Goal: Information Seeking & Learning: Learn about a topic

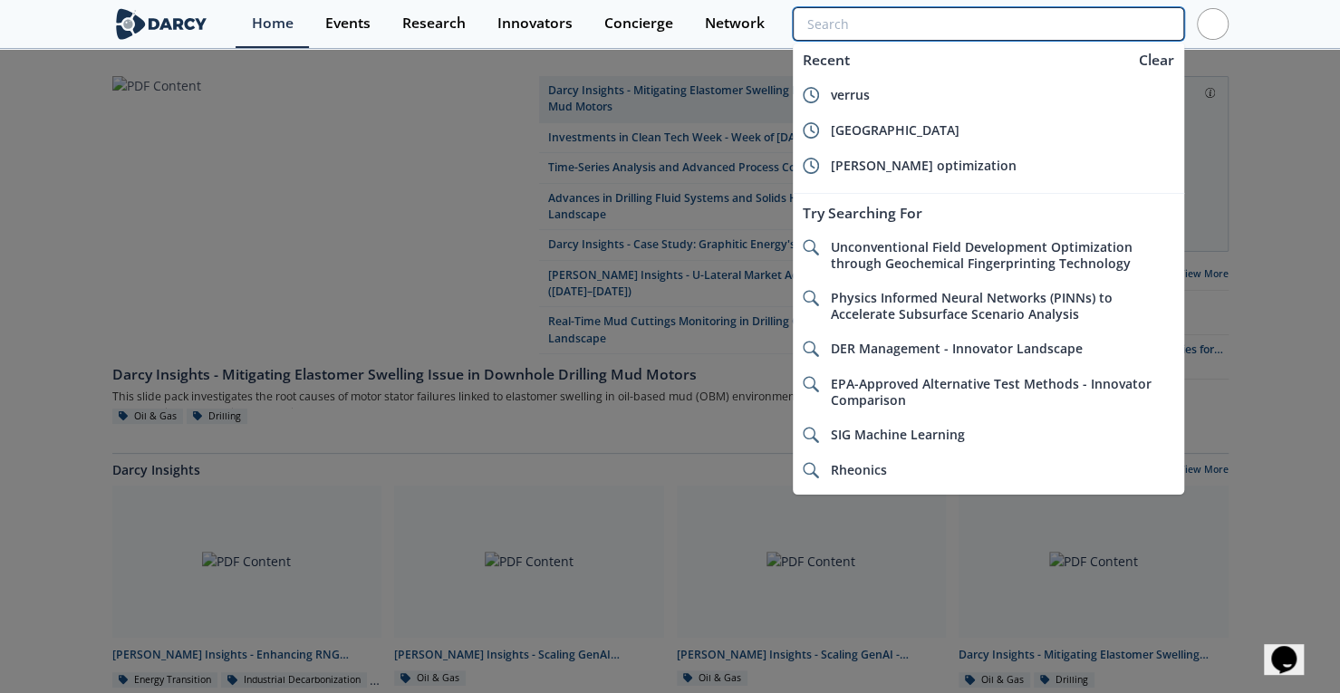
click at [1095, 21] on input "search" at bounding box center [988, 24] width 391 height 34
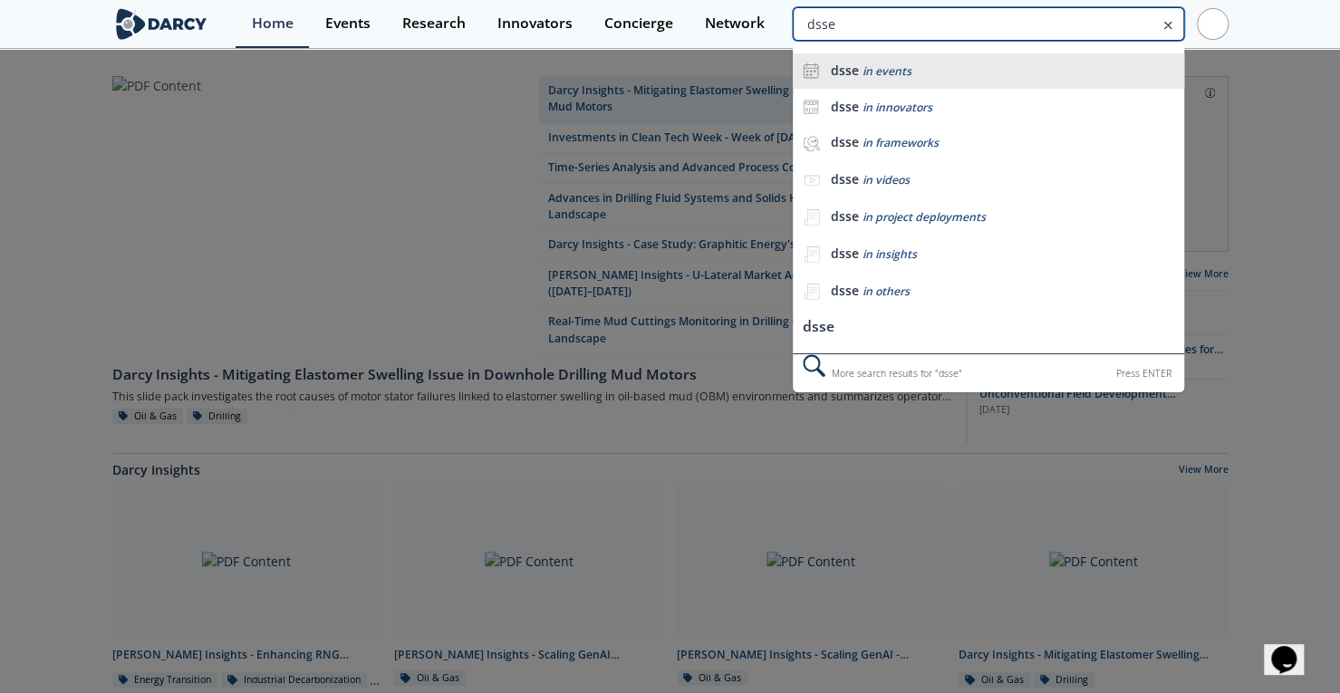
type input "dsse"
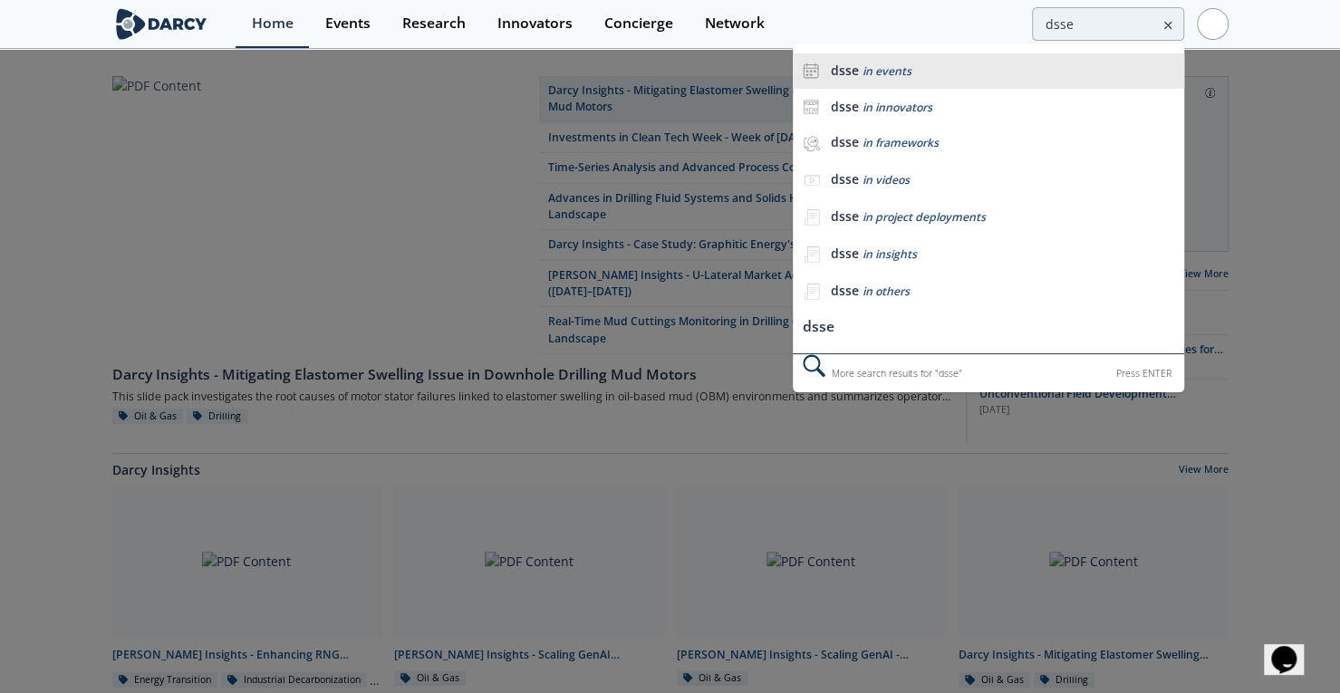
click at [910, 72] on div "dsse in events" at bounding box center [1002, 71] width 344 height 17
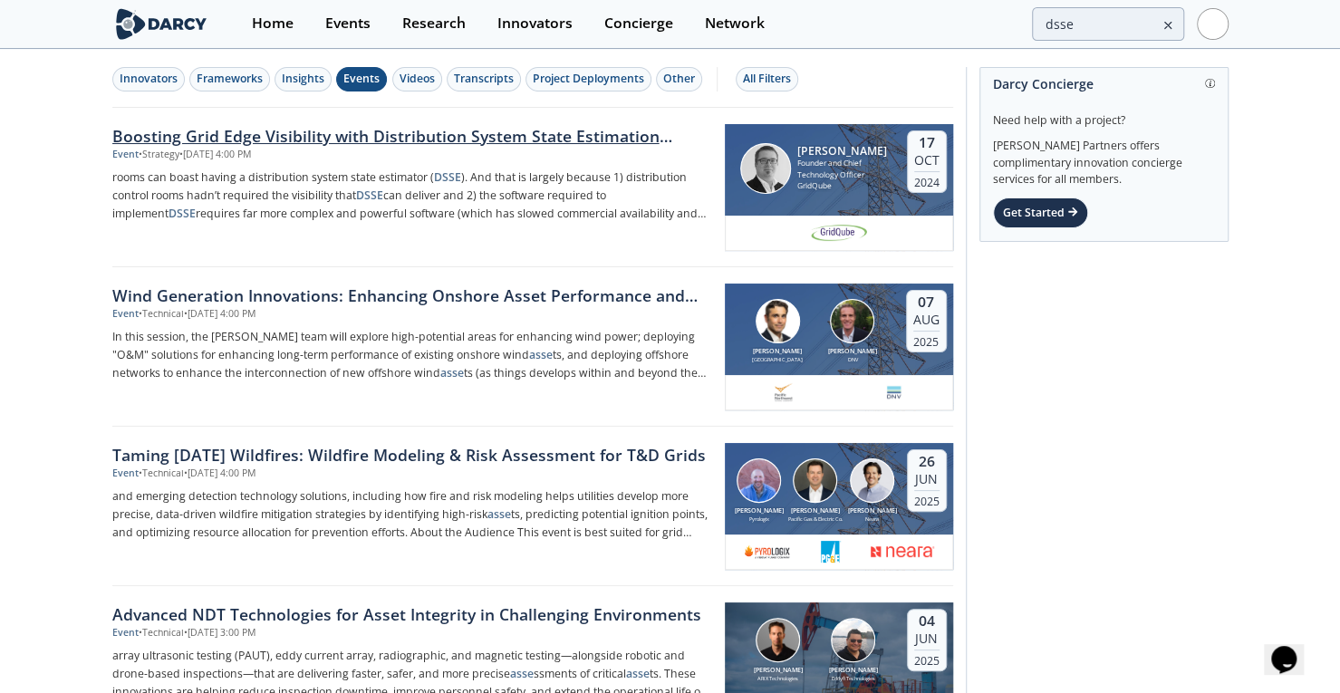
click at [214, 130] on div "Boosting Grid Edge Visibility with Distribution System State Estimation (DSSE)" at bounding box center [412, 136] width 600 height 24
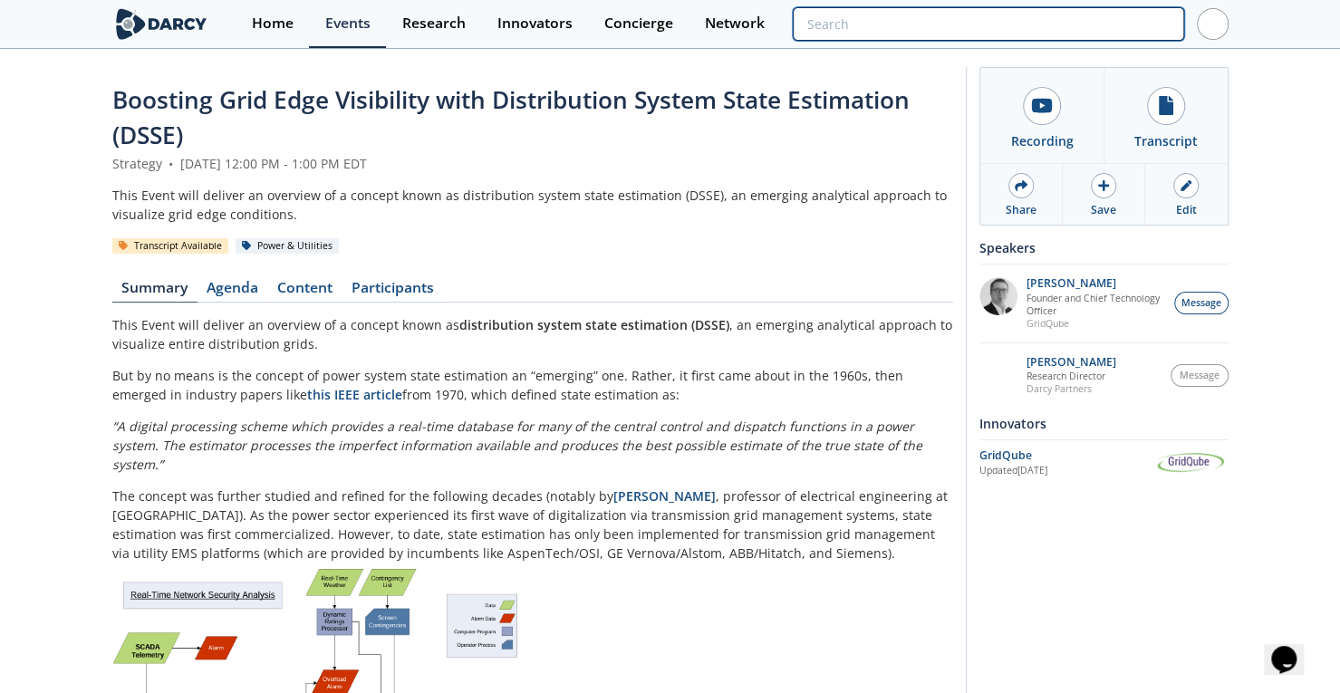
click at [1056, 17] on input "search" at bounding box center [988, 24] width 391 height 34
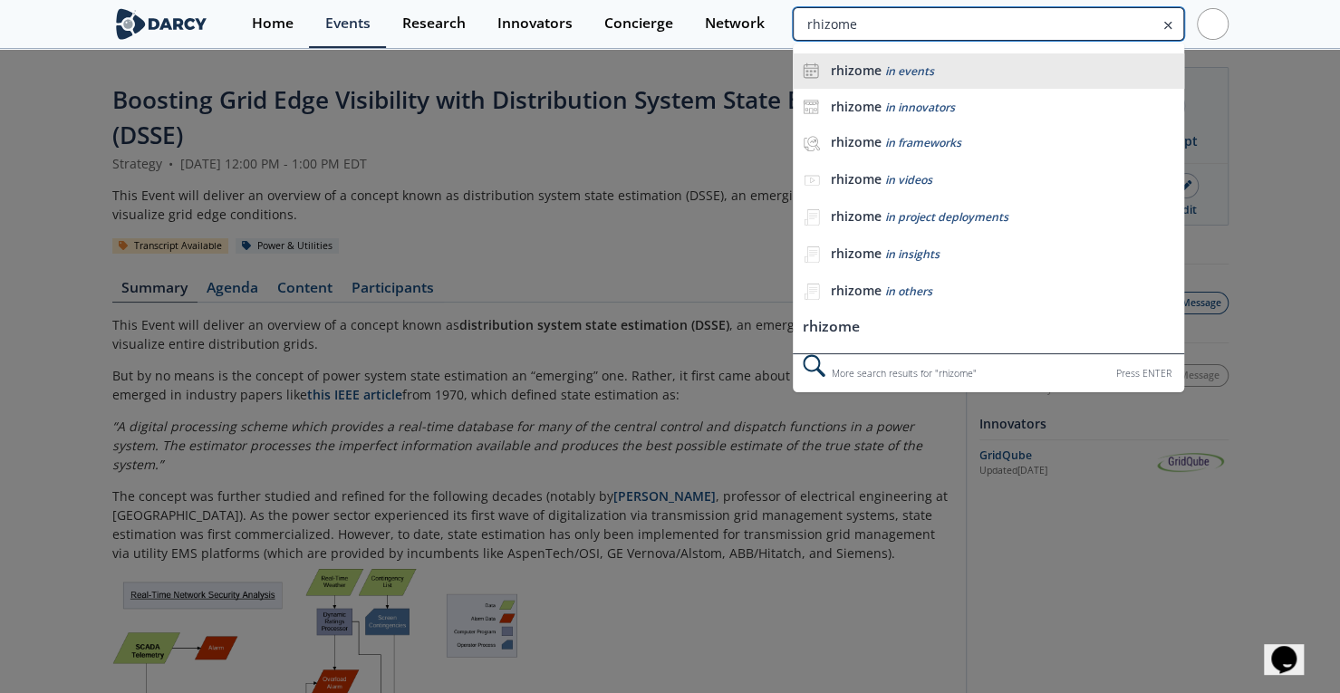
type input "rhizome"
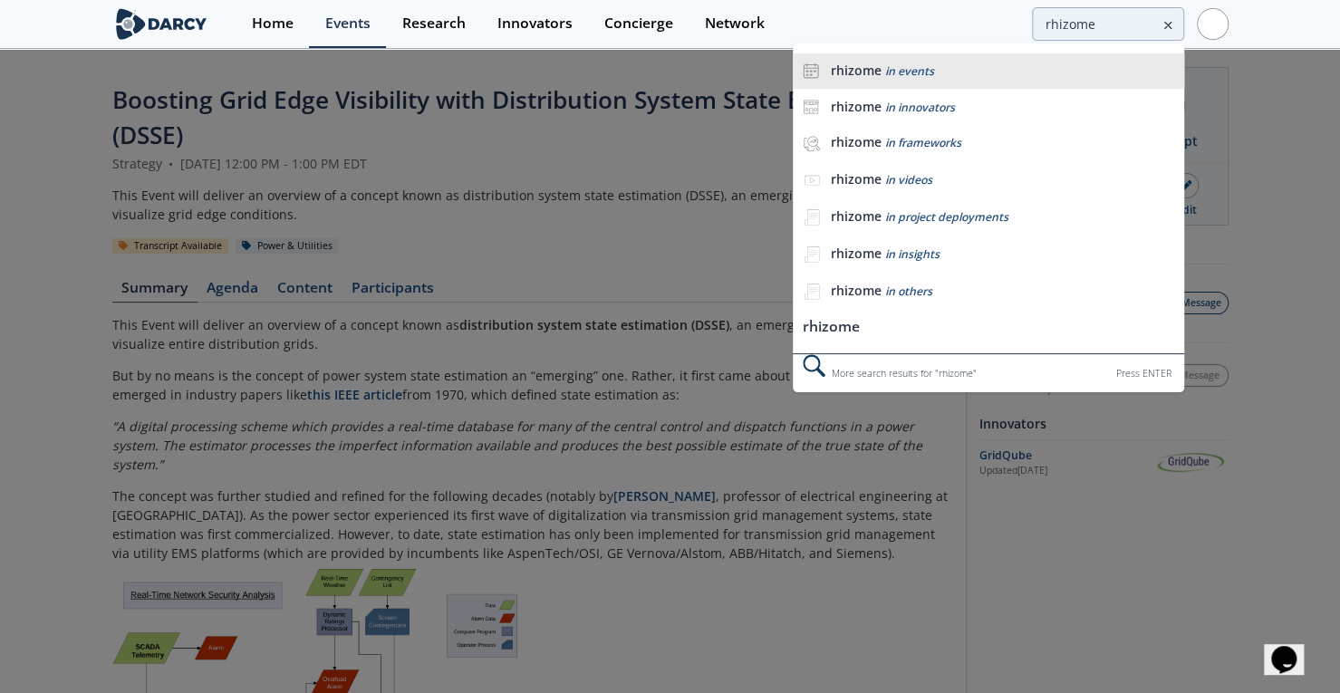
click at [931, 70] on div "rhizome in events" at bounding box center [1002, 71] width 344 height 17
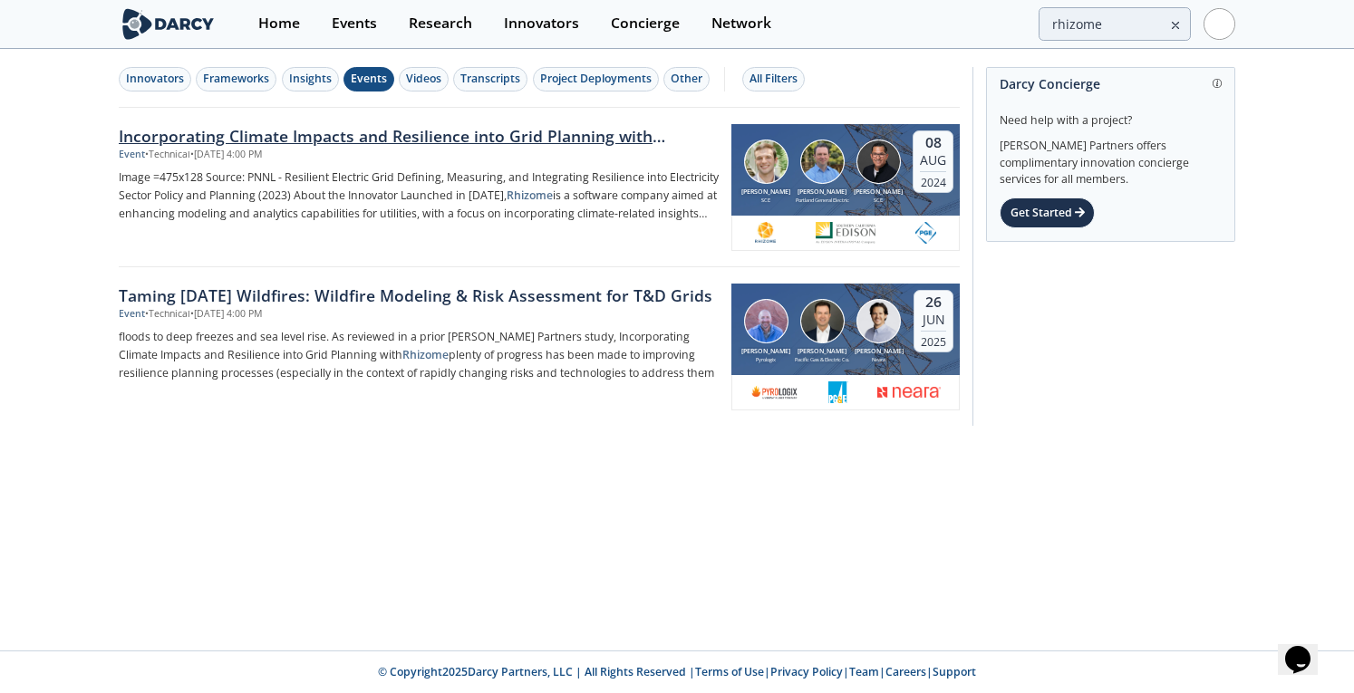
click at [547, 135] on div "Incorporating Climate Impacts and Resilience into Grid Planning with Rhizome" at bounding box center [419, 136] width 600 height 24
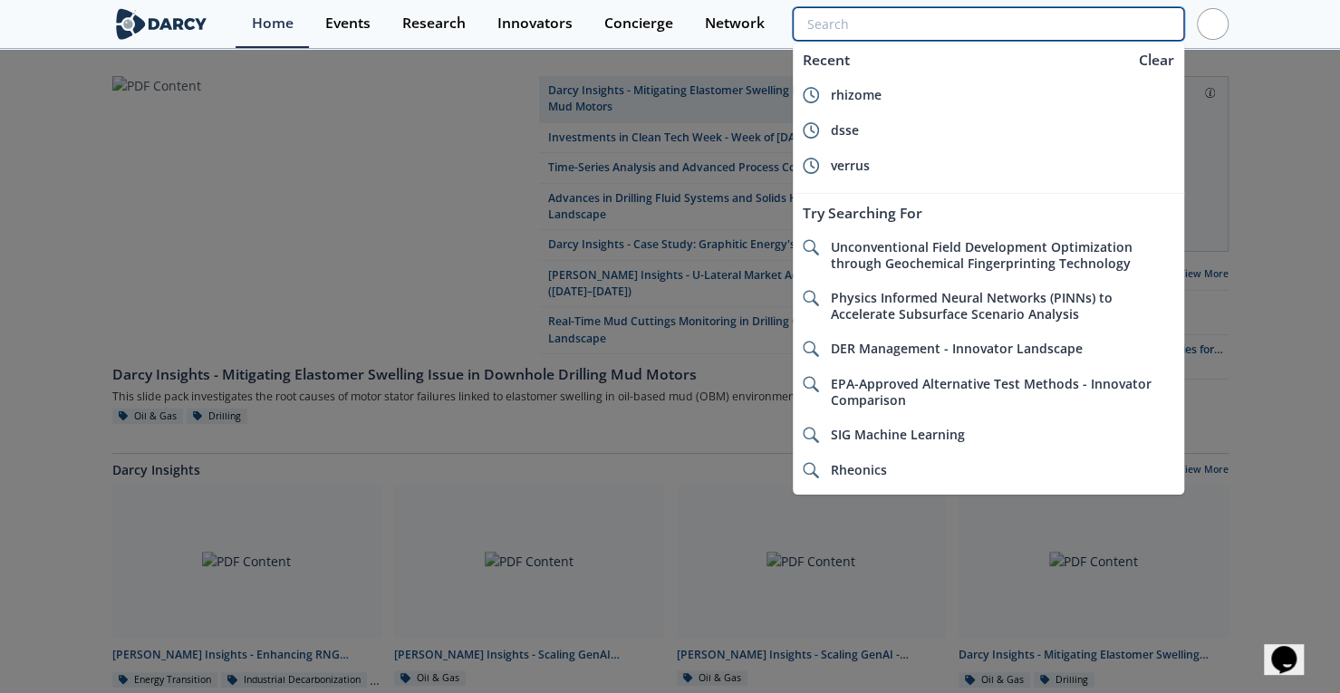
click at [1123, 30] on input "search" at bounding box center [988, 24] width 391 height 34
type input "s"
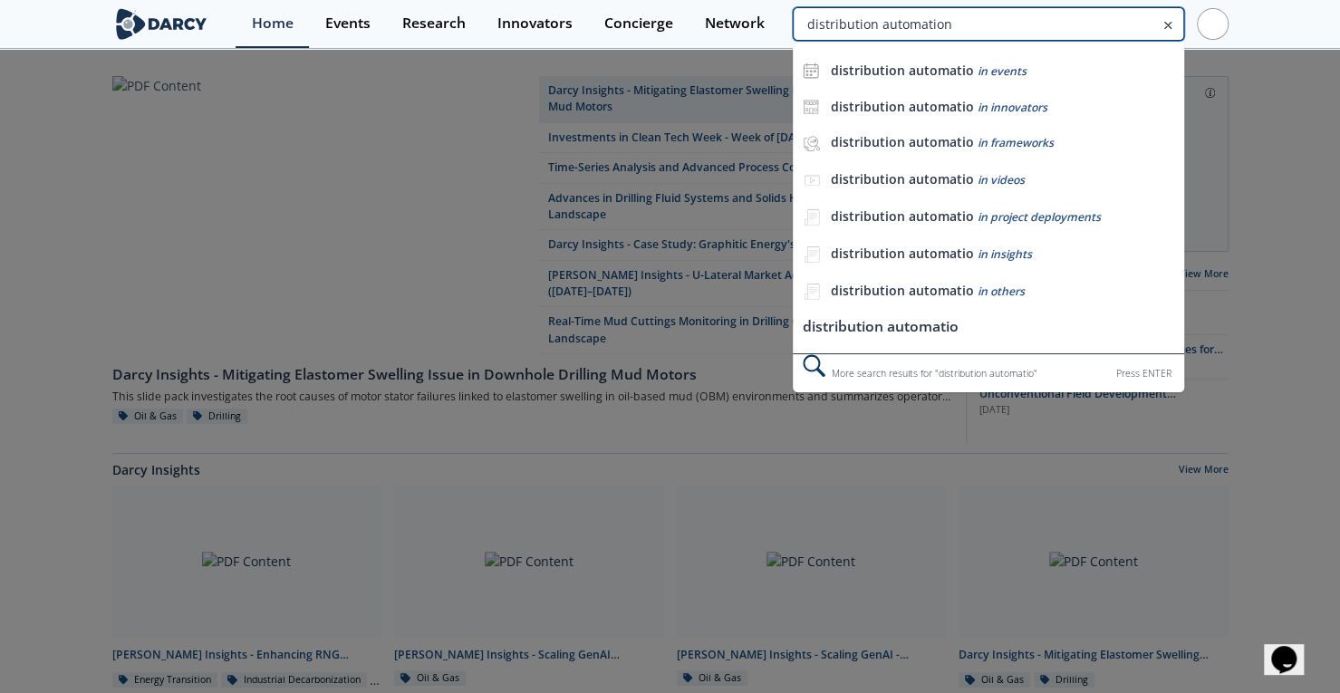
type input "distribution automation"
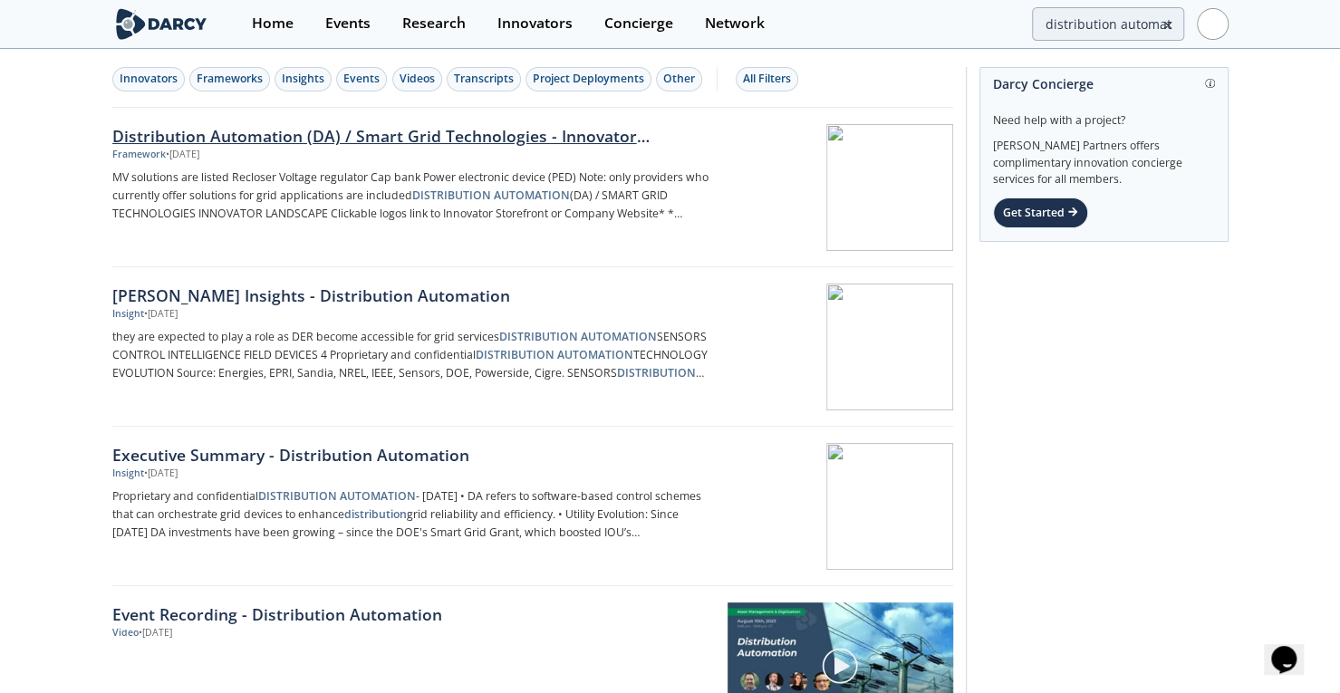
click at [323, 134] on div "Distribution Automation (DA) / Smart Grid Technologies - Innovator Landscape" at bounding box center [412, 136] width 600 height 24
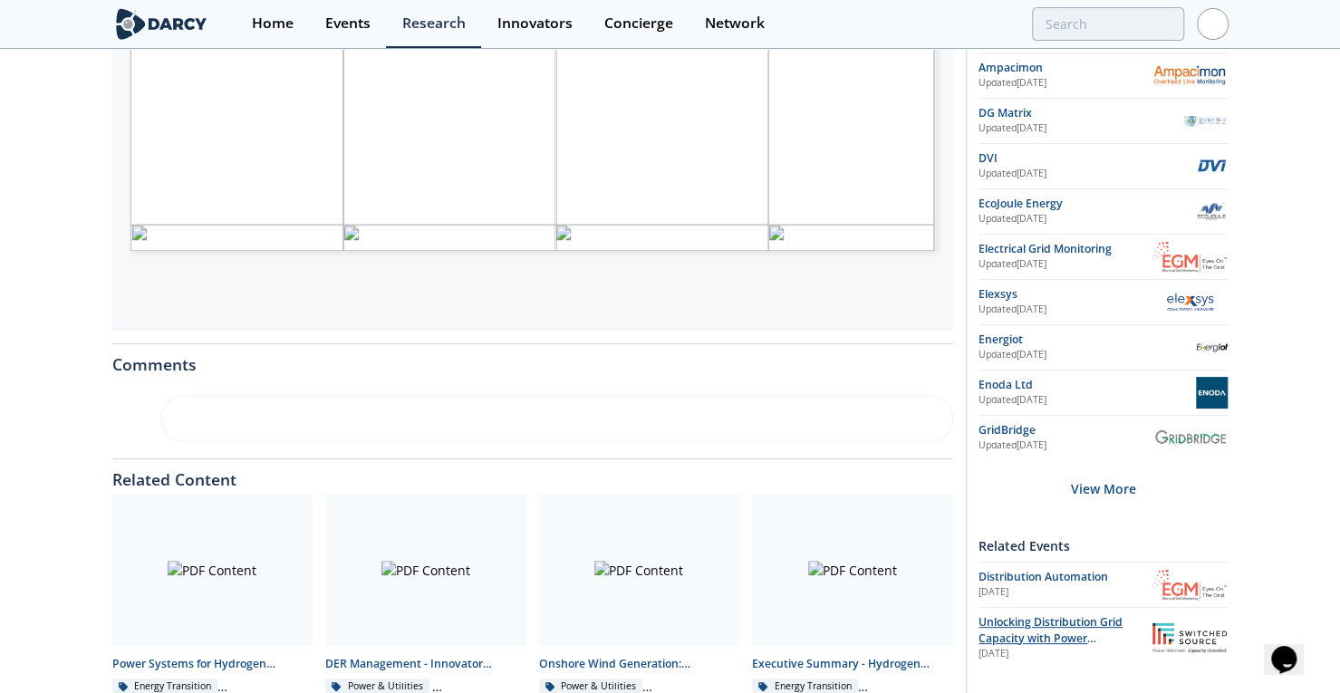
scroll to position [670, 0]
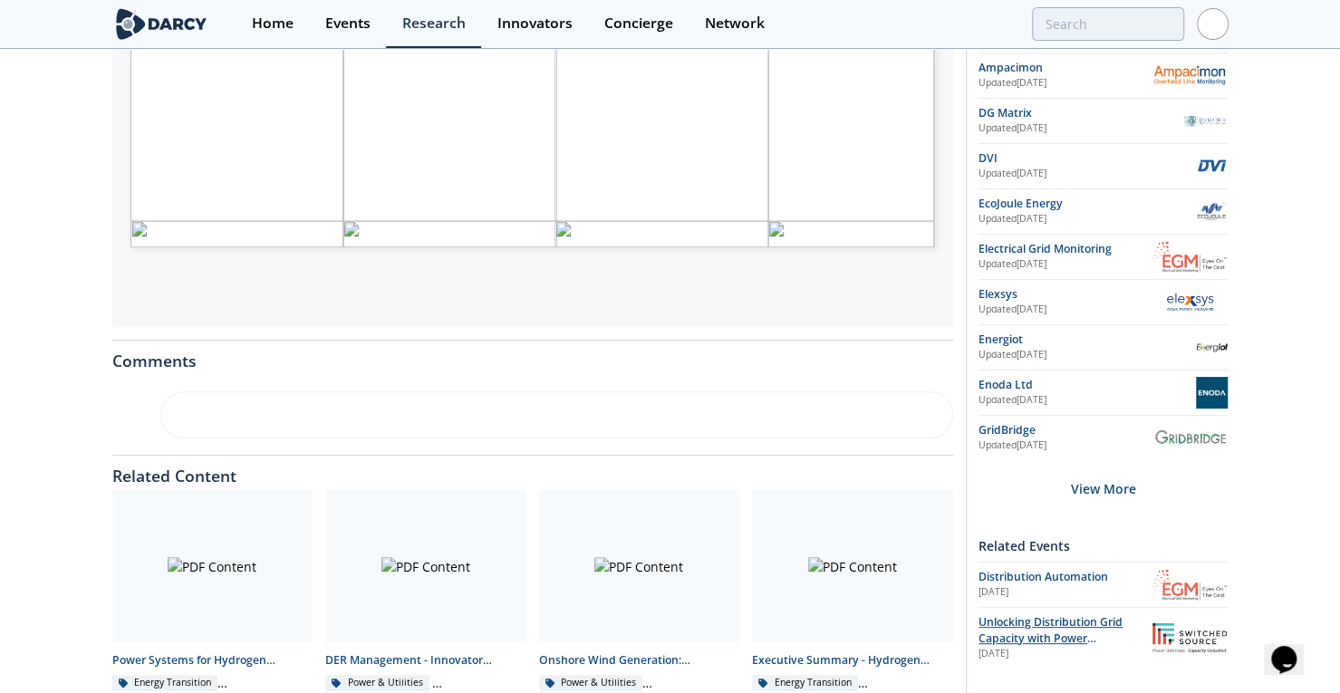
click at [1007, 619] on span "Unlocking Distribution Grid Capacity with Power Electronics" at bounding box center [1051, 638] width 144 height 49
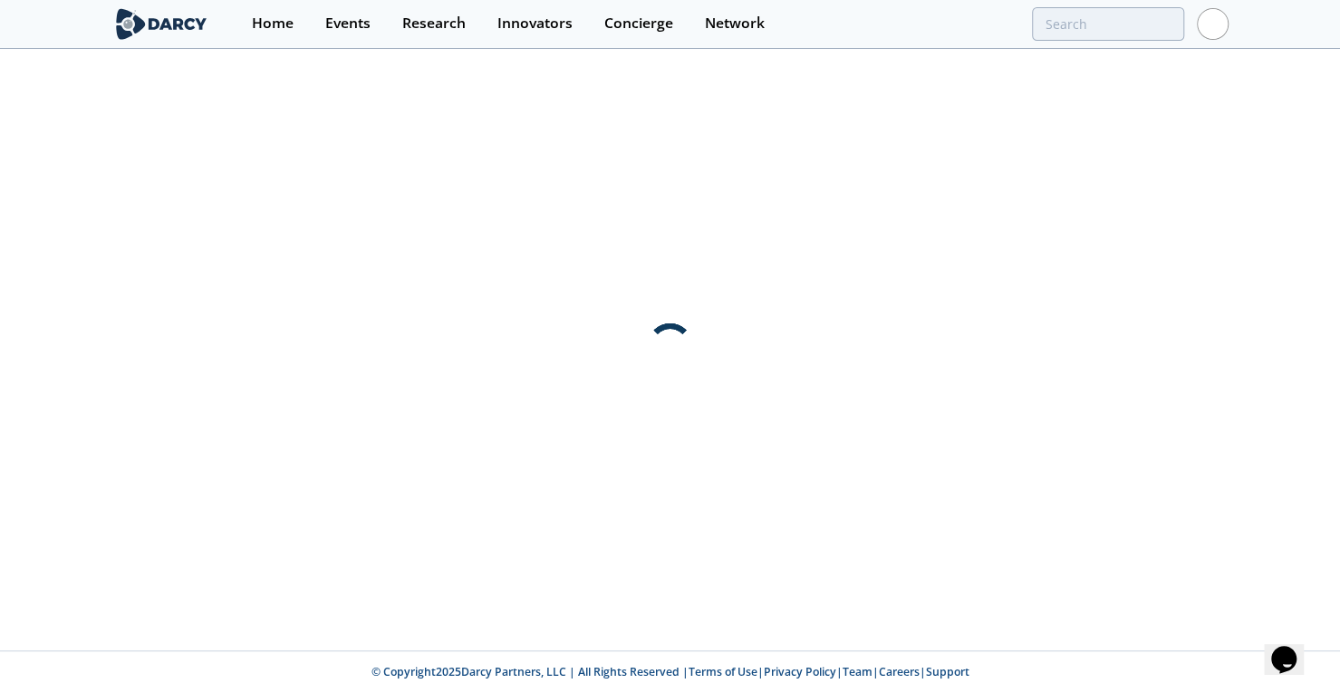
scroll to position [0, 0]
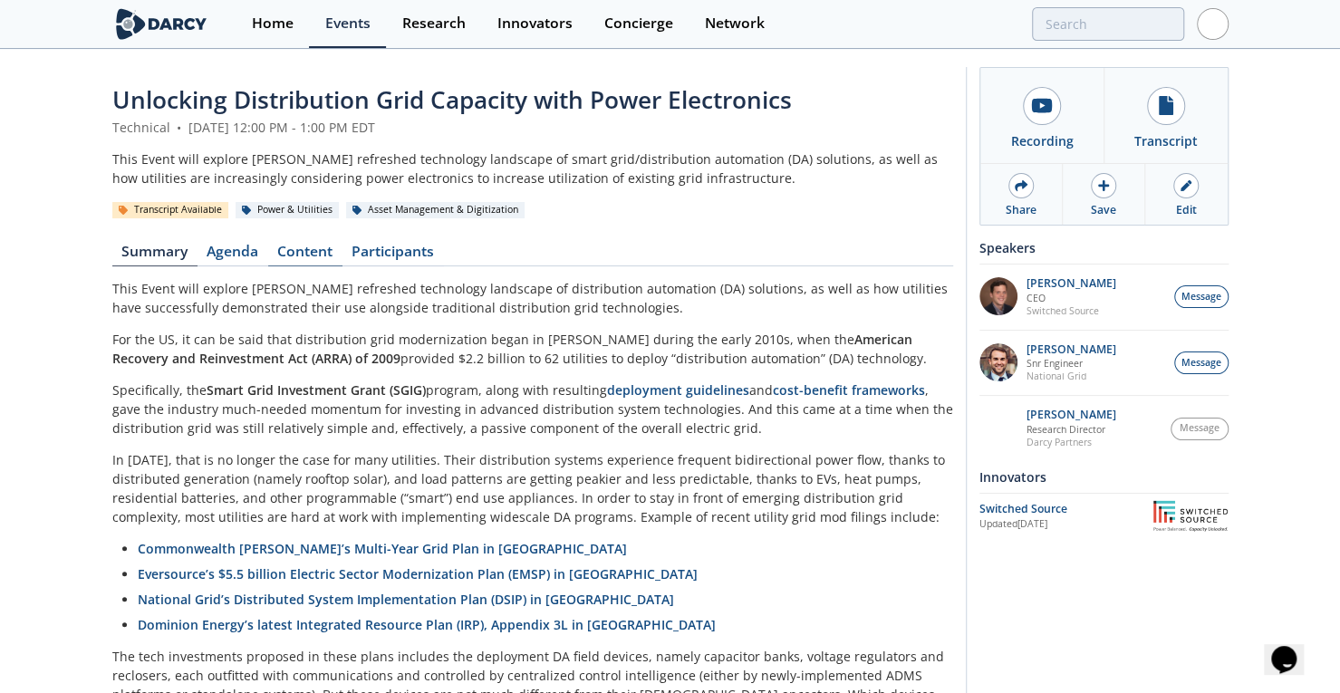
click at [301, 258] on link "Content" at bounding box center [305, 256] width 74 height 22
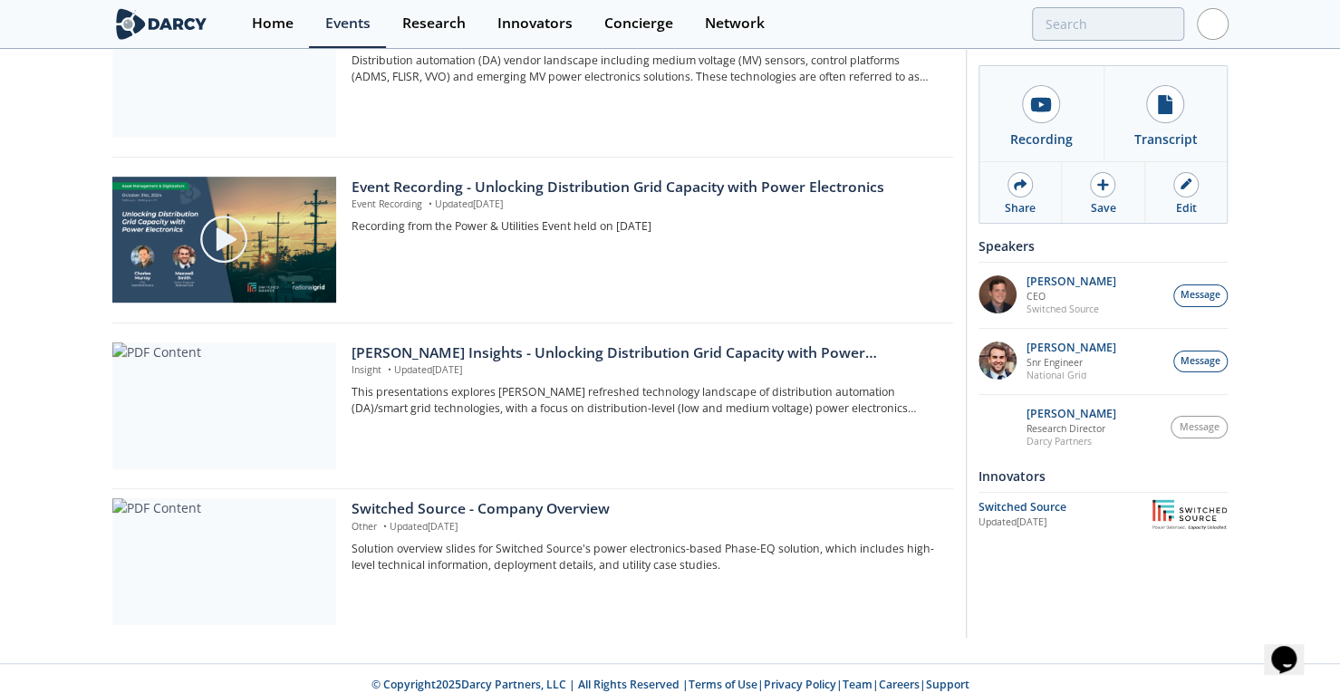
scroll to position [455, 0]
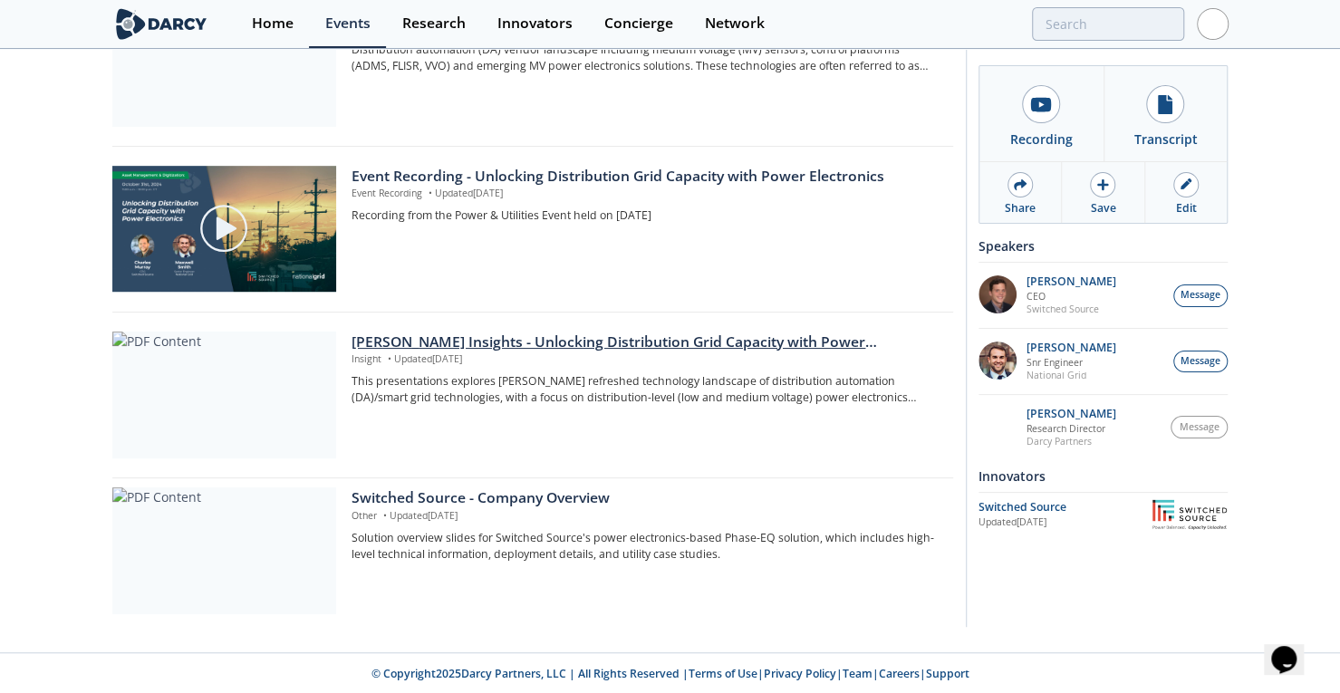
click at [502, 337] on div "Darcy Insights - Unlocking Distribution Grid Capacity with Power Electronics" at bounding box center [646, 343] width 588 height 22
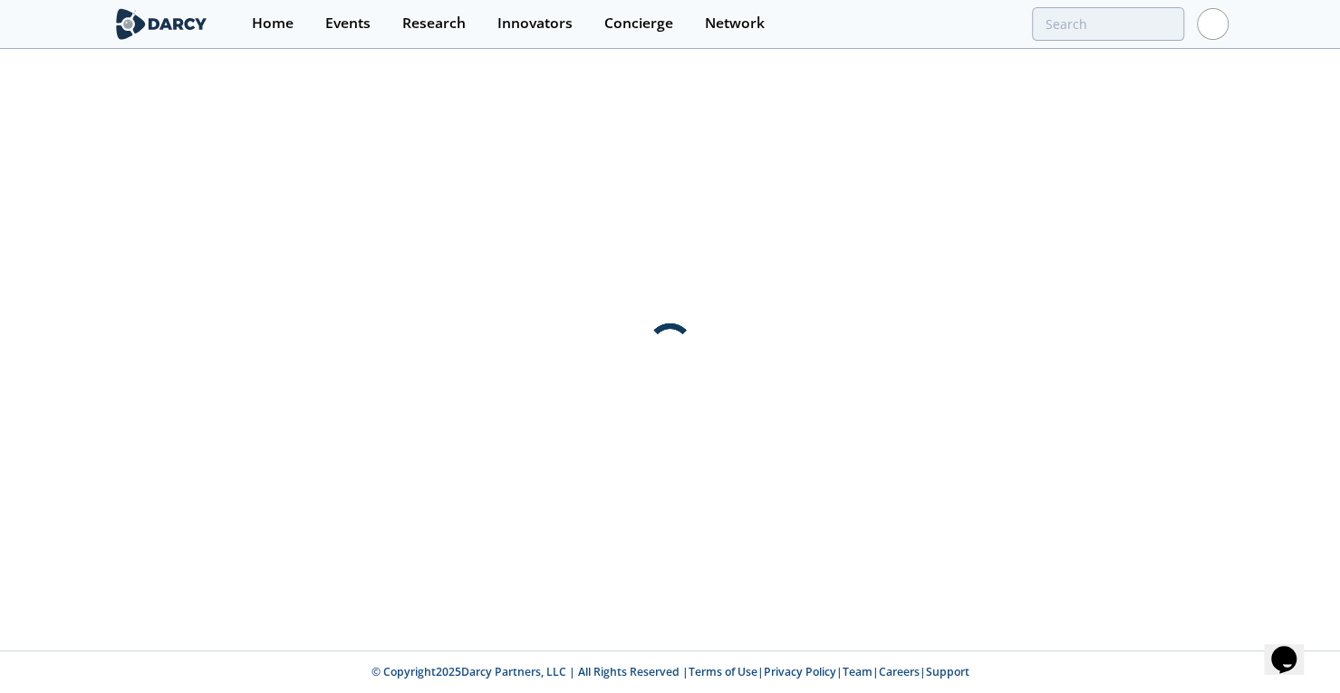
scroll to position [0, 0]
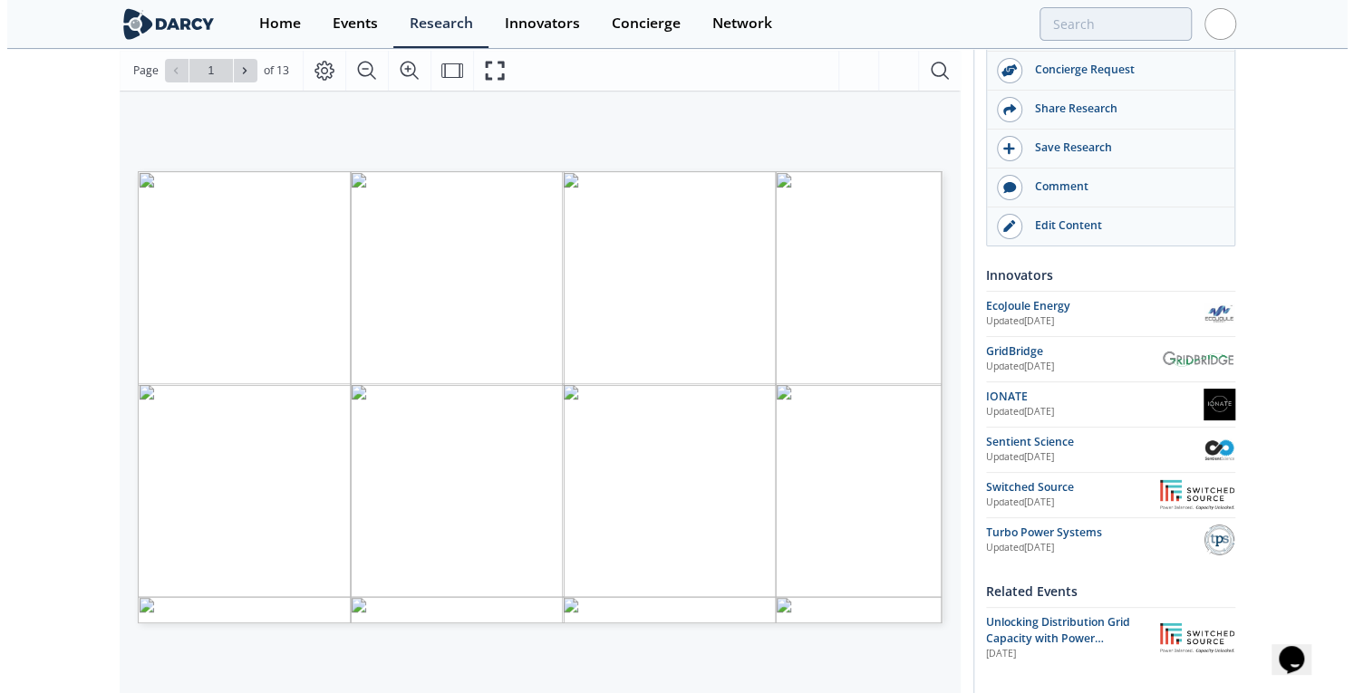
scroll to position [271, 0]
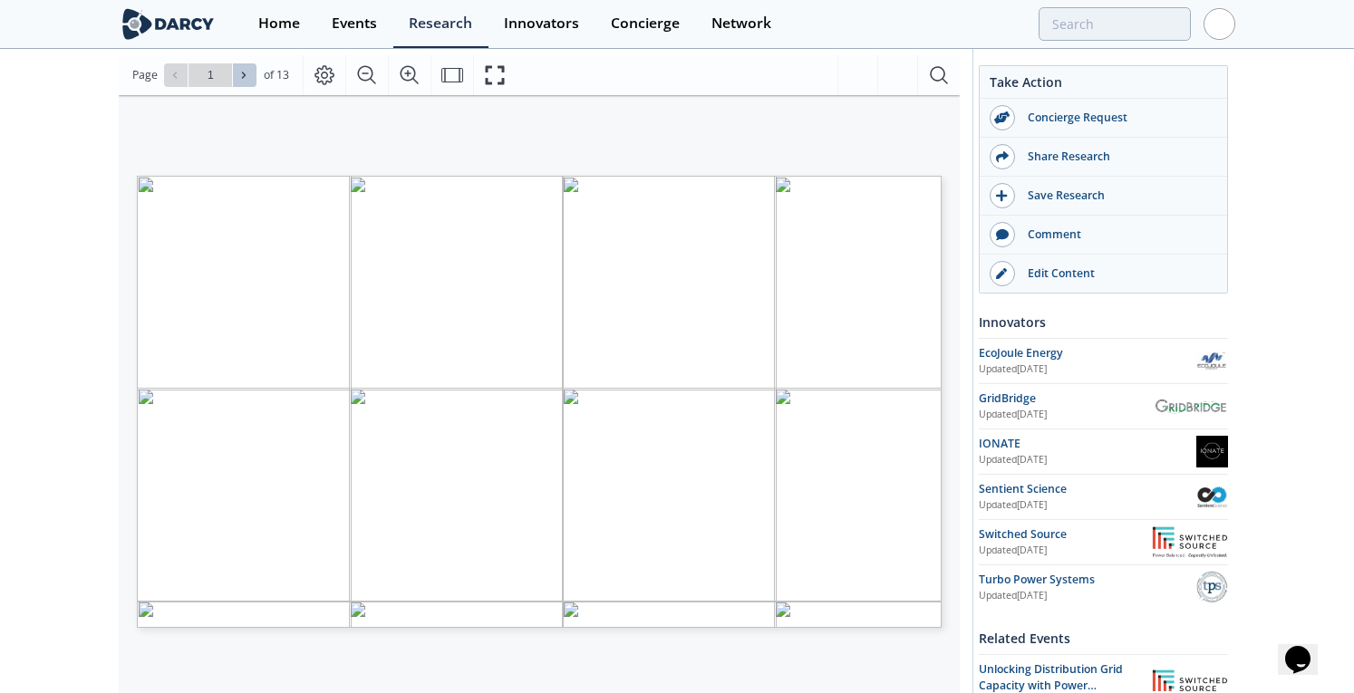
click at [246, 74] on icon at bounding box center [243, 75] width 11 height 11
type input "2"
click at [246, 74] on icon at bounding box center [243, 75] width 11 height 11
type input "3"
click at [246, 74] on icon at bounding box center [243, 75] width 11 height 11
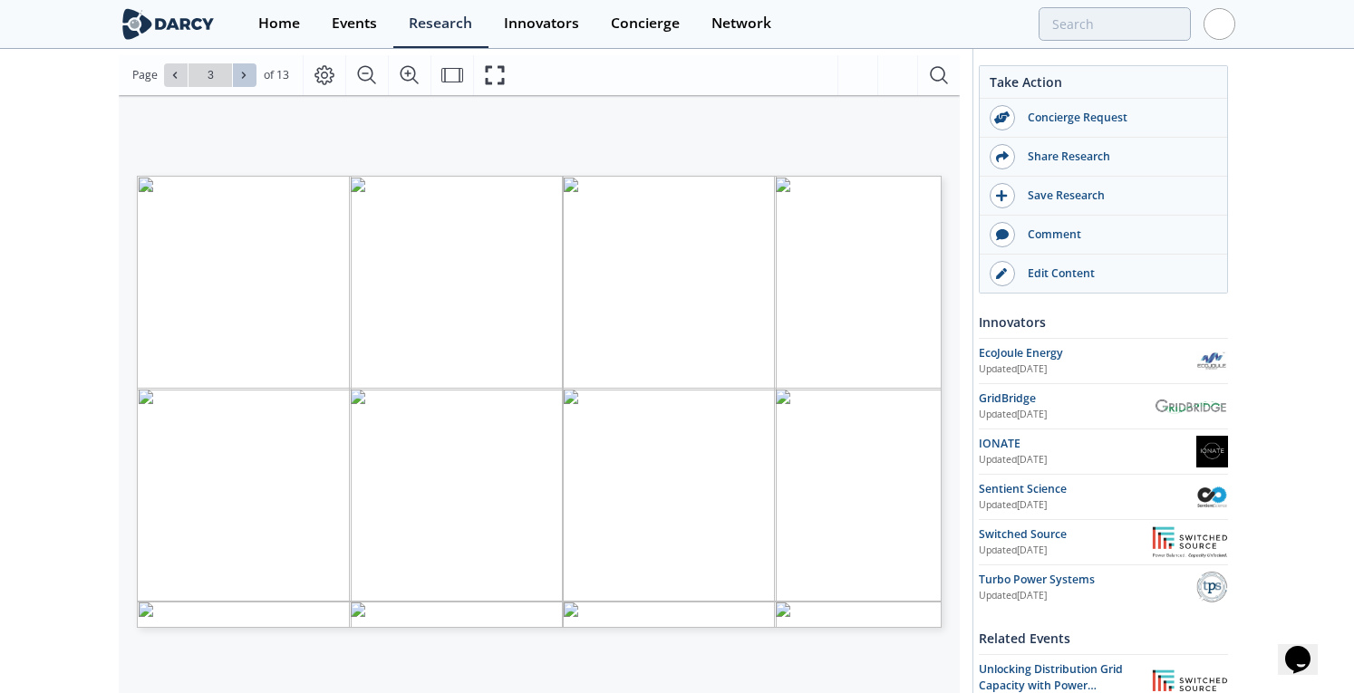
type input "4"
click at [485, 64] on icon "Fullscreen" at bounding box center [495, 75] width 22 height 22
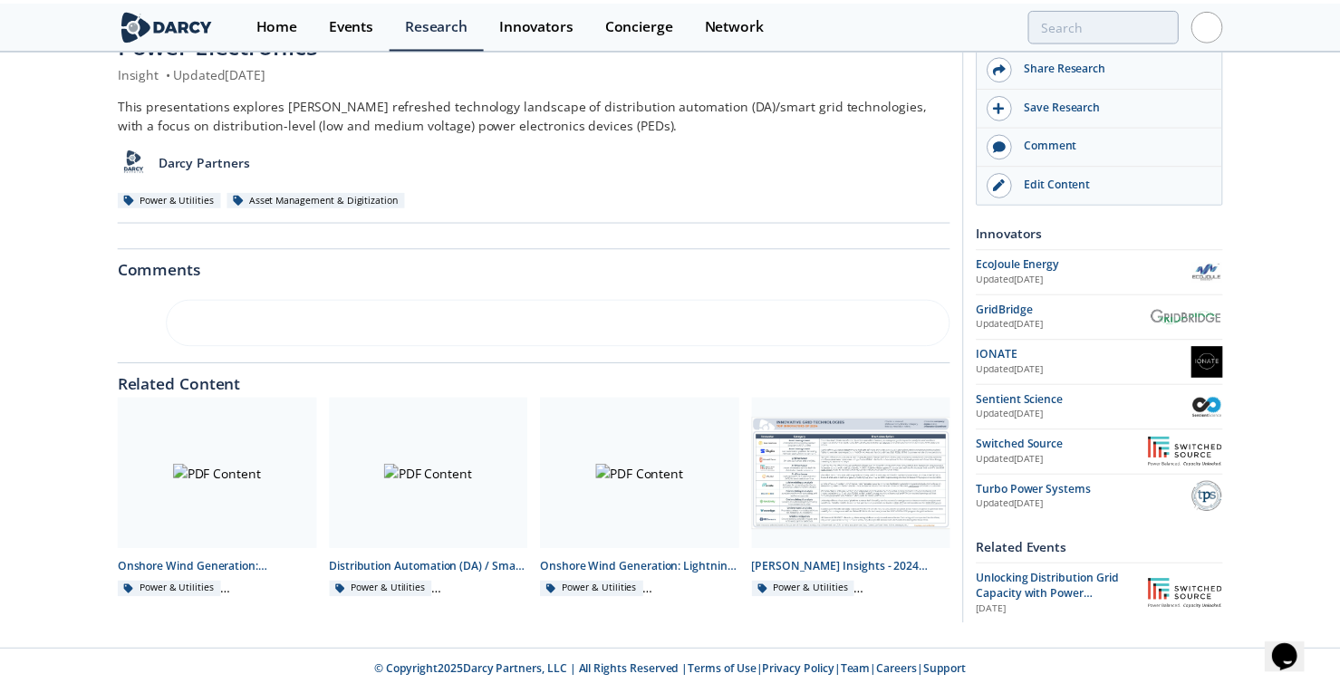
scroll to position [0, 0]
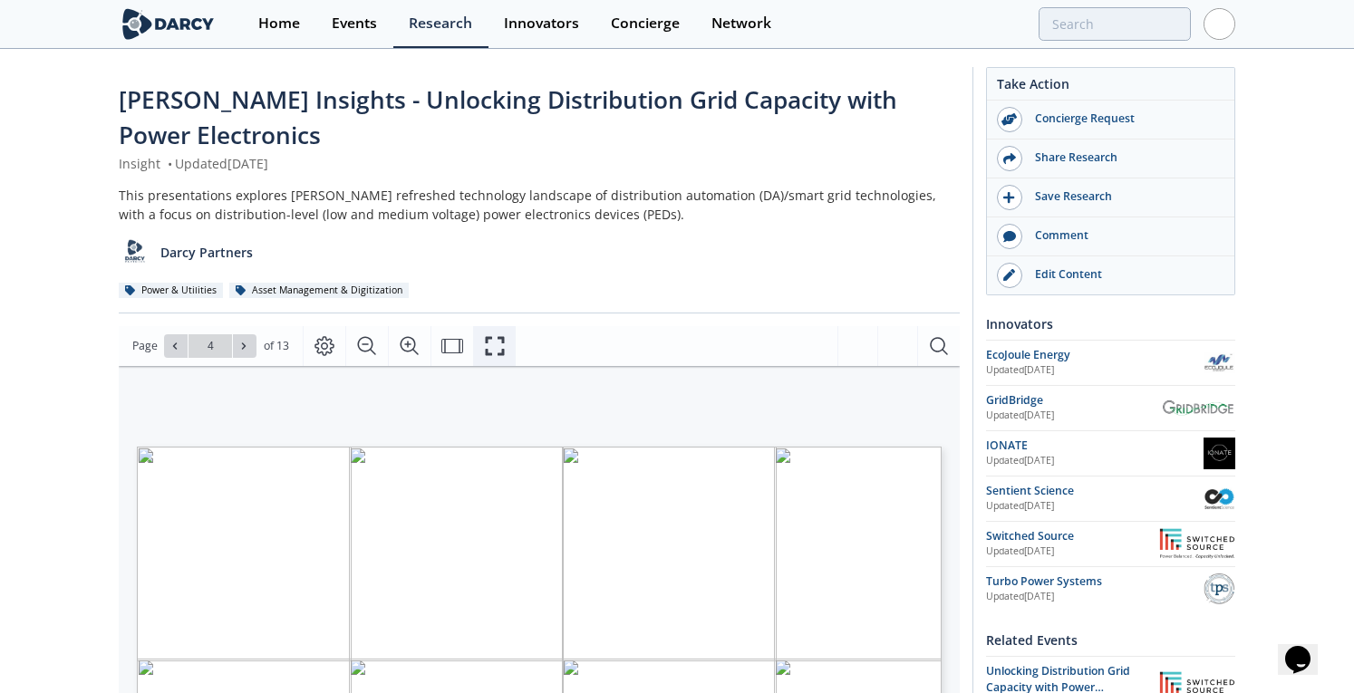
click at [488, 337] on icon "Fullscreen" at bounding box center [495, 346] width 22 height 22
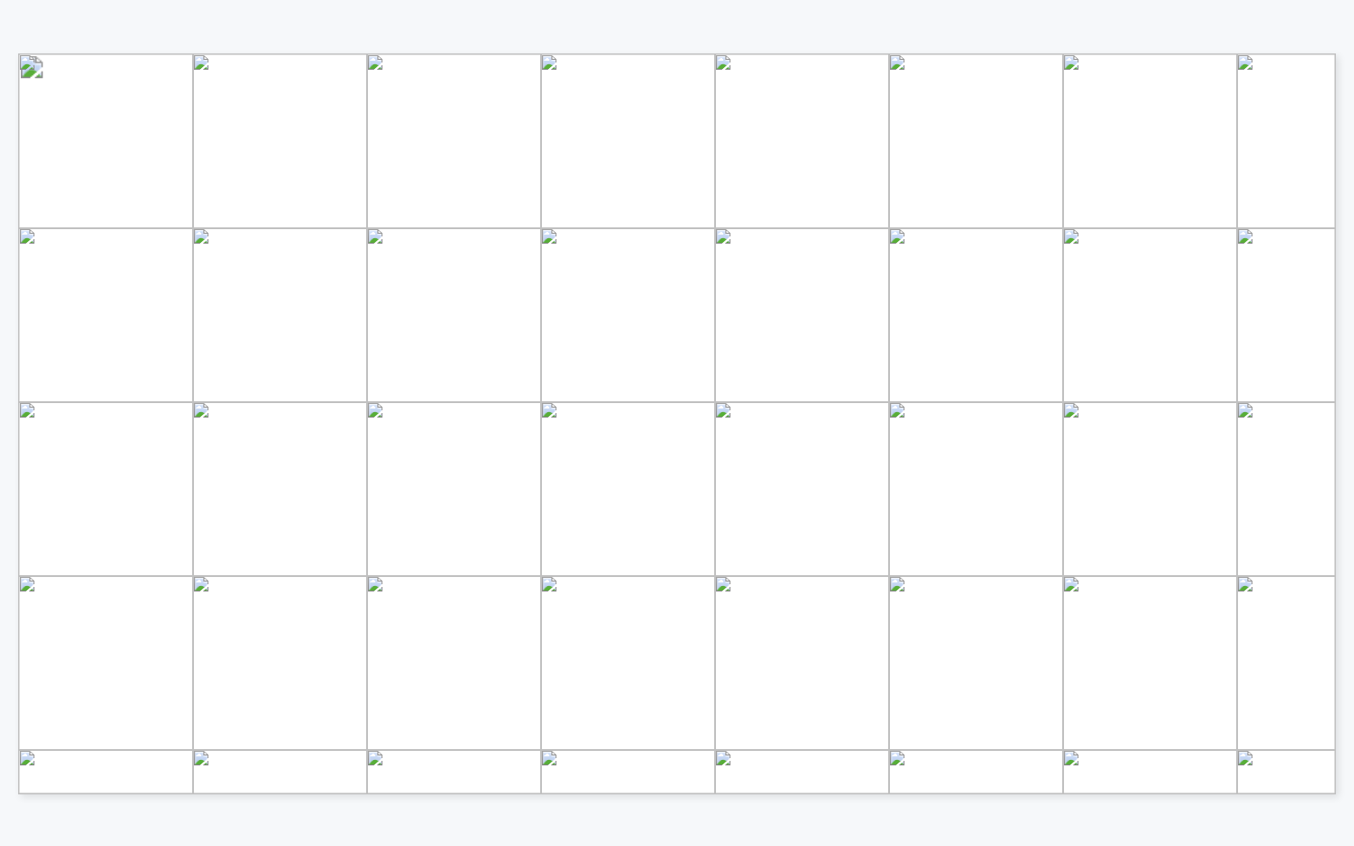
click at [475, 692] on span "EEI" at bounding box center [474, 767] width 21 height 11
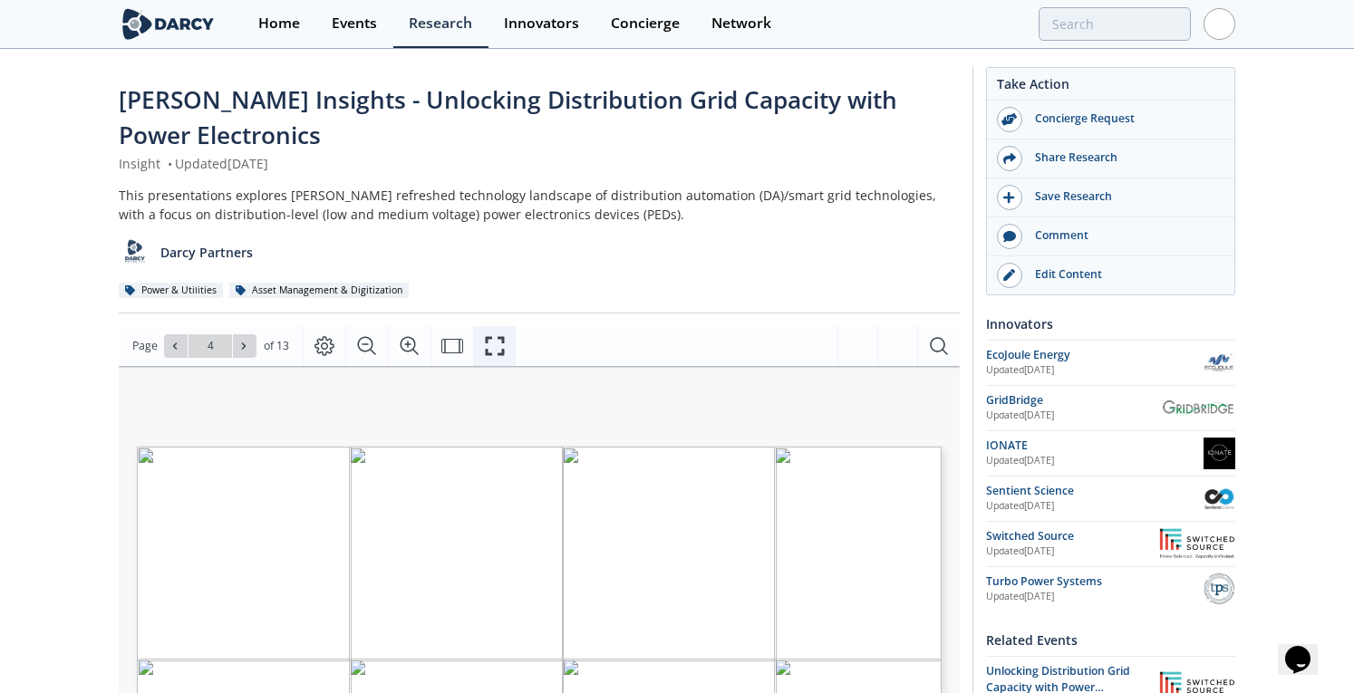
click at [484, 354] on icon "Fullscreen" at bounding box center [495, 346] width 22 height 22
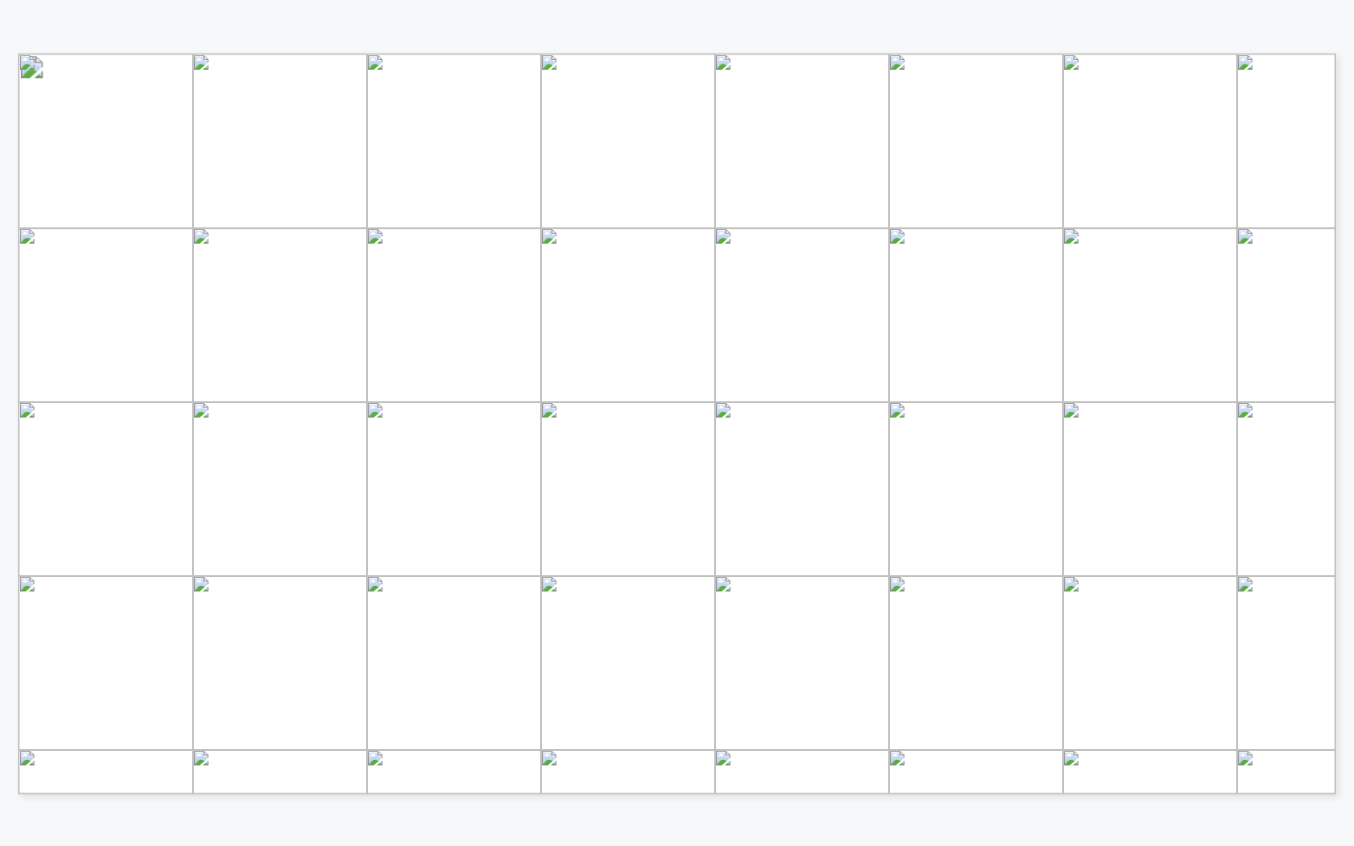
click at [1198, 692] on span "IRA/IIJA and Electric Utilities" at bounding box center [1154, 741] width 206 height 15
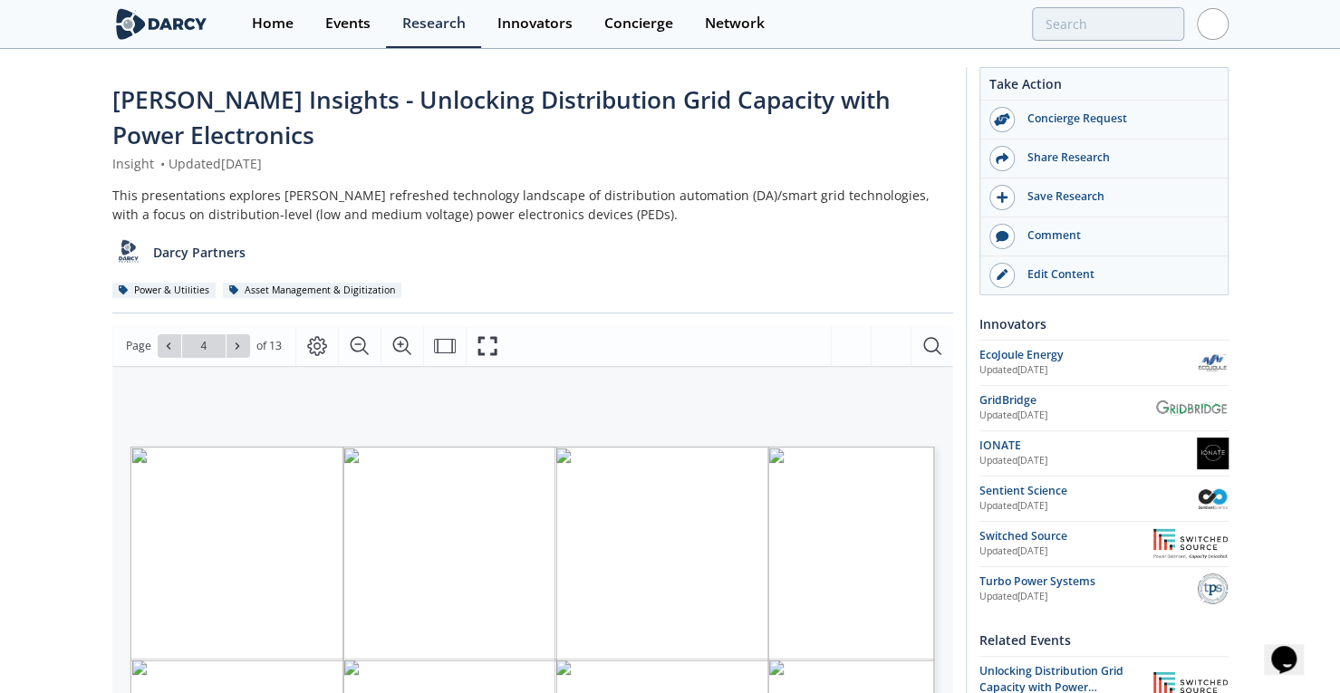
scroll to position [23, 0]
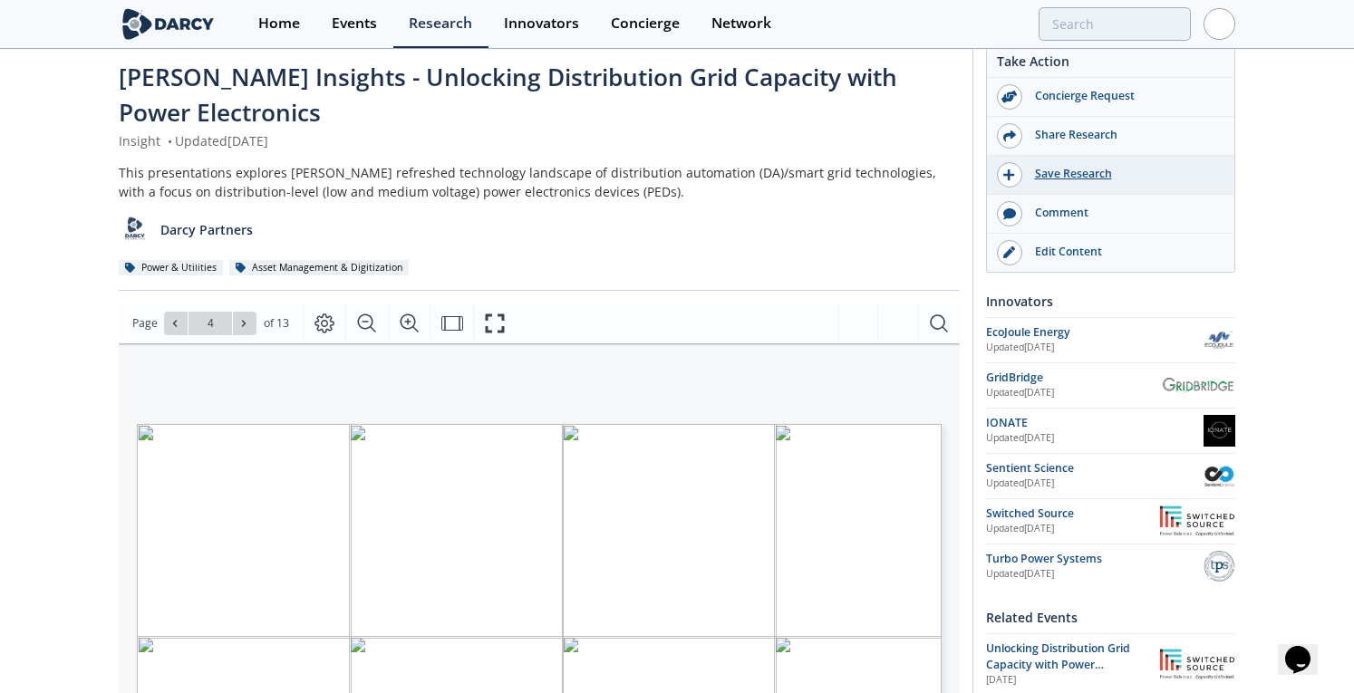
drag, startPoint x: 603, startPoint y: 227, endPoint x: 1088, endPoint y: 191, distance: 486.0
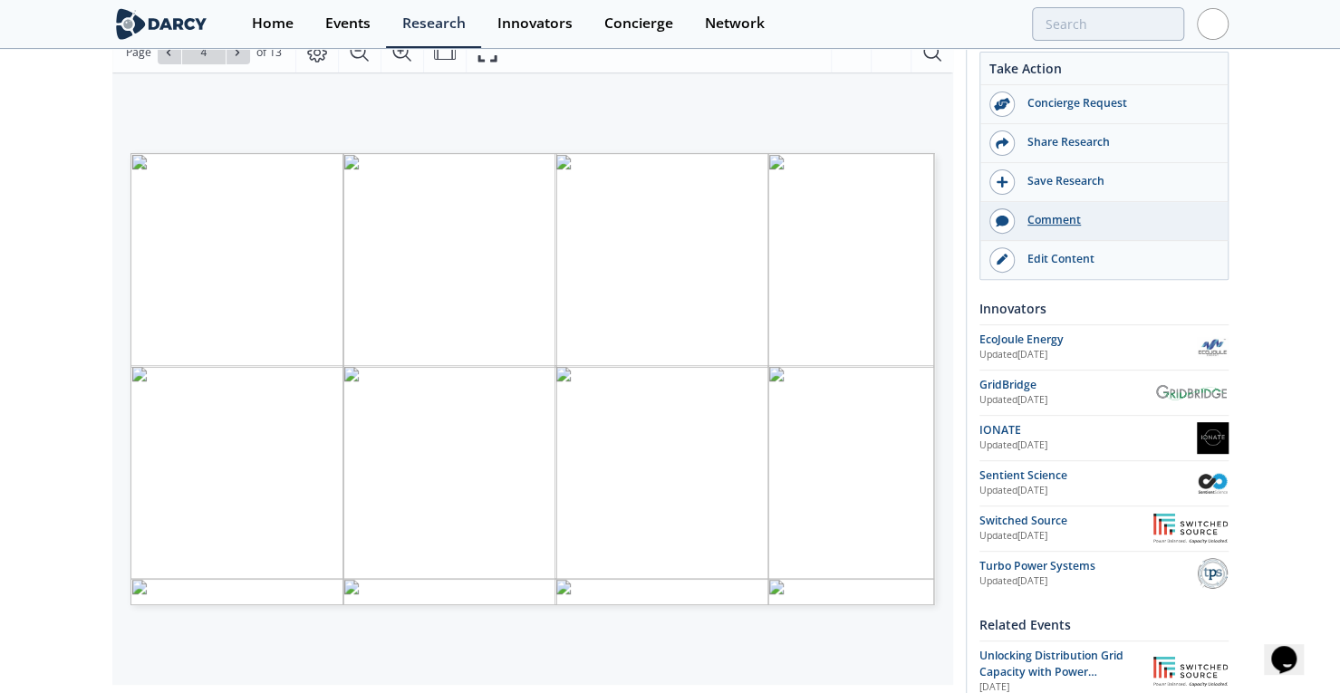
scroll to position [293, 0]
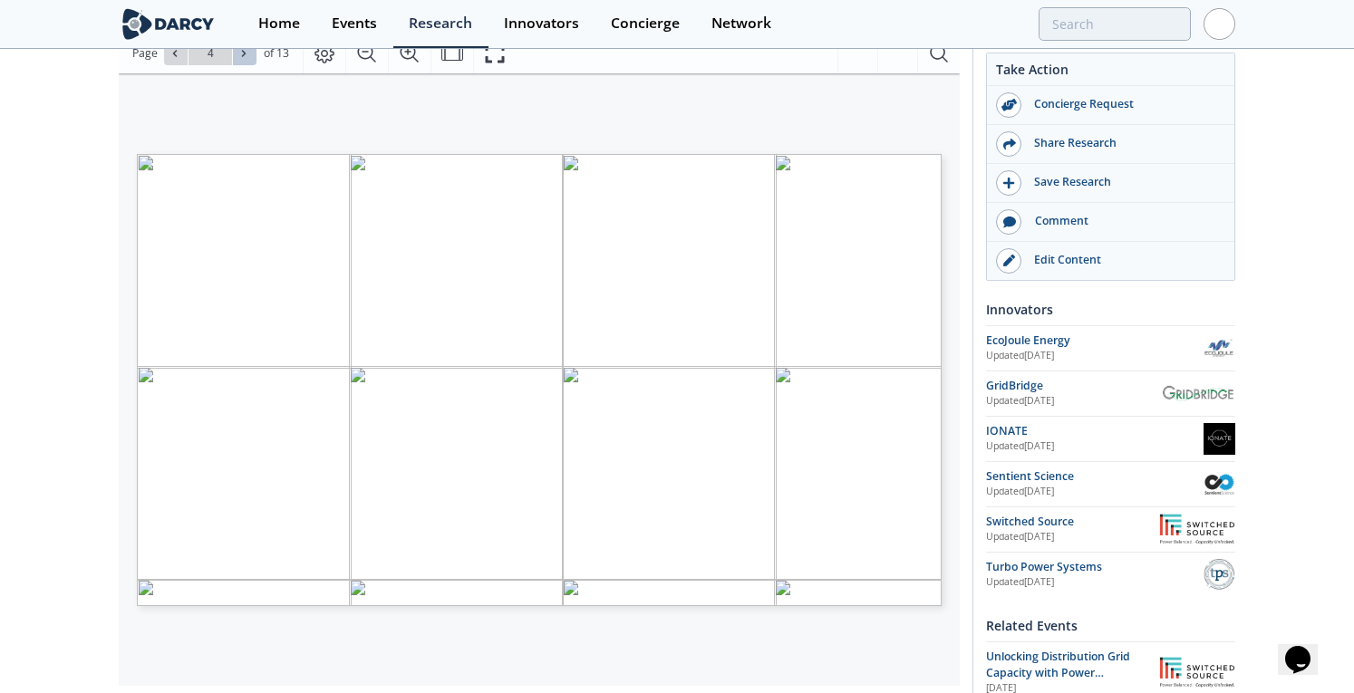
click at [247, 56] on icon at bounding box center [243, 53] width 11 height 11
type input "5"
click at [246, 55] on icon at bounding box center [243, 53] width 11 height 11
type input "6"
click at [246, 55] on icon at bounding box center [243, 53] width 11 height 11
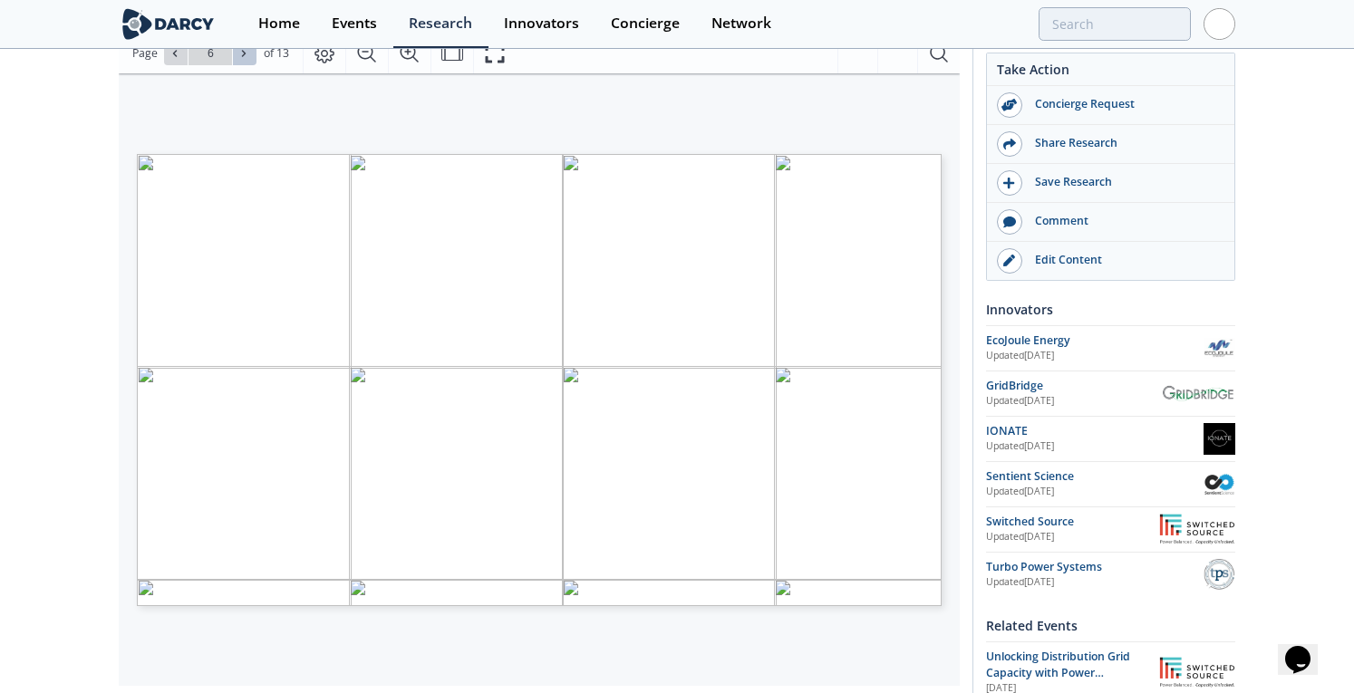
type input "7"
click at [173, 52] on icon at bounding box center [175, 53] width 4 height 6
click at [238, 53] on icon at bounding box center [243, 53] width 11 height 11
type input "7"
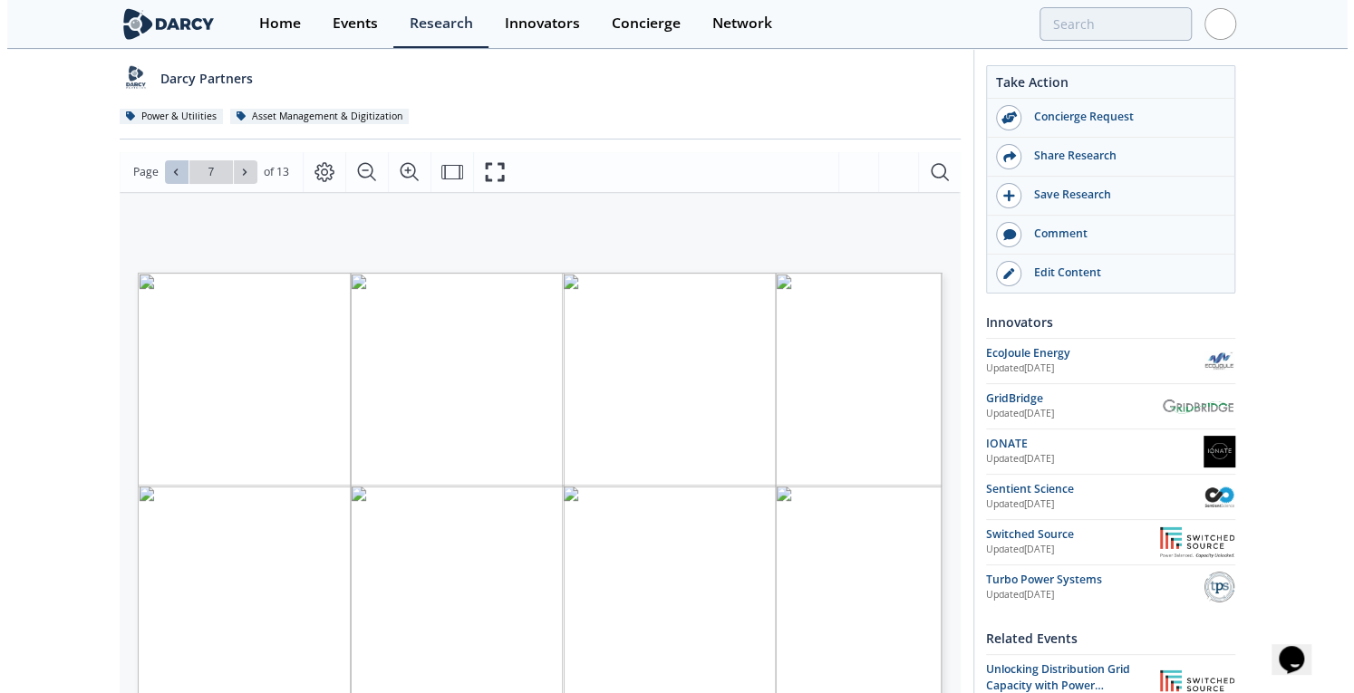
scroll to position [172, 0]
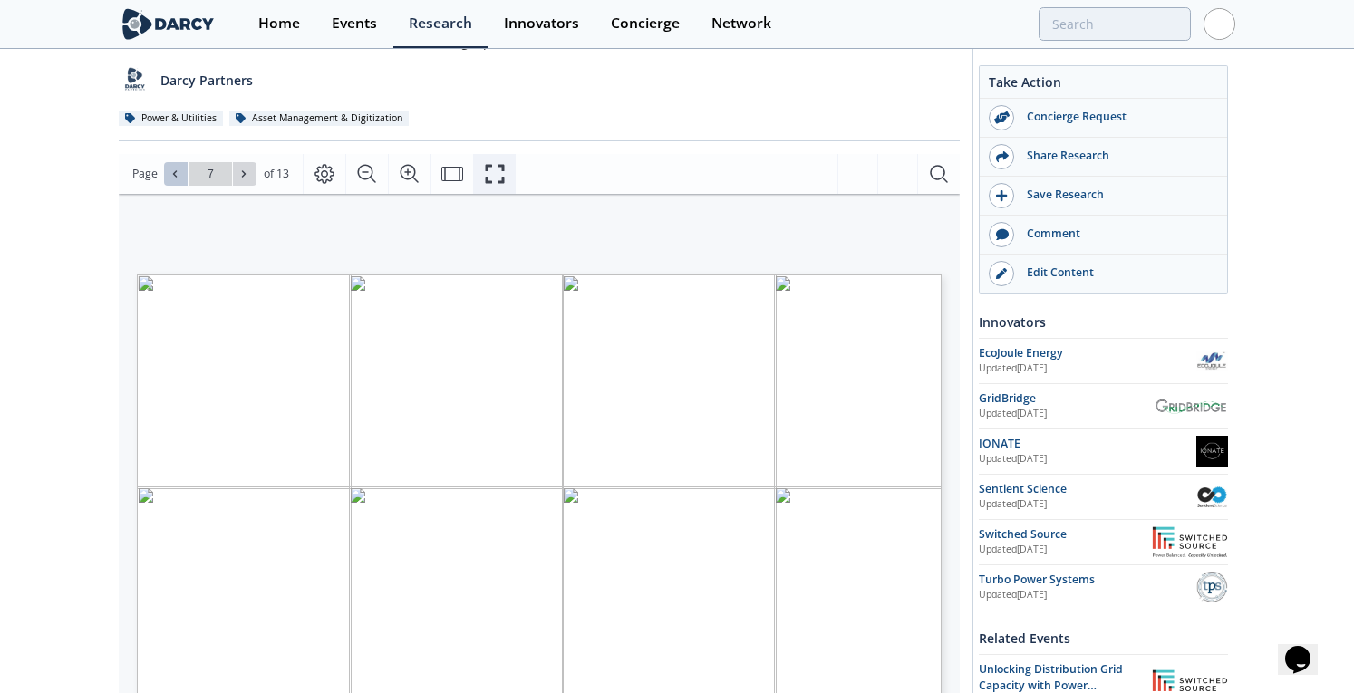
click at [497, 180] on icon "Fullscreen" at bounding box center [494, 173] width 19 height 19
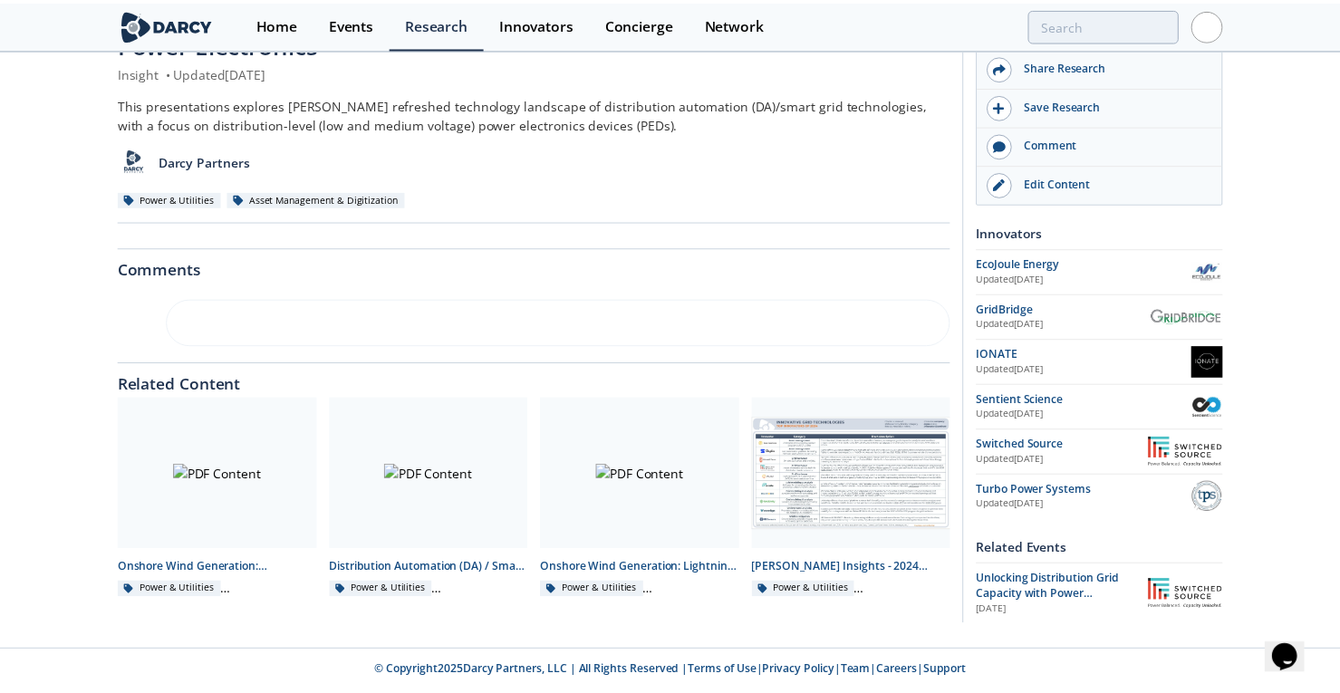
scroll to position [0, 0]
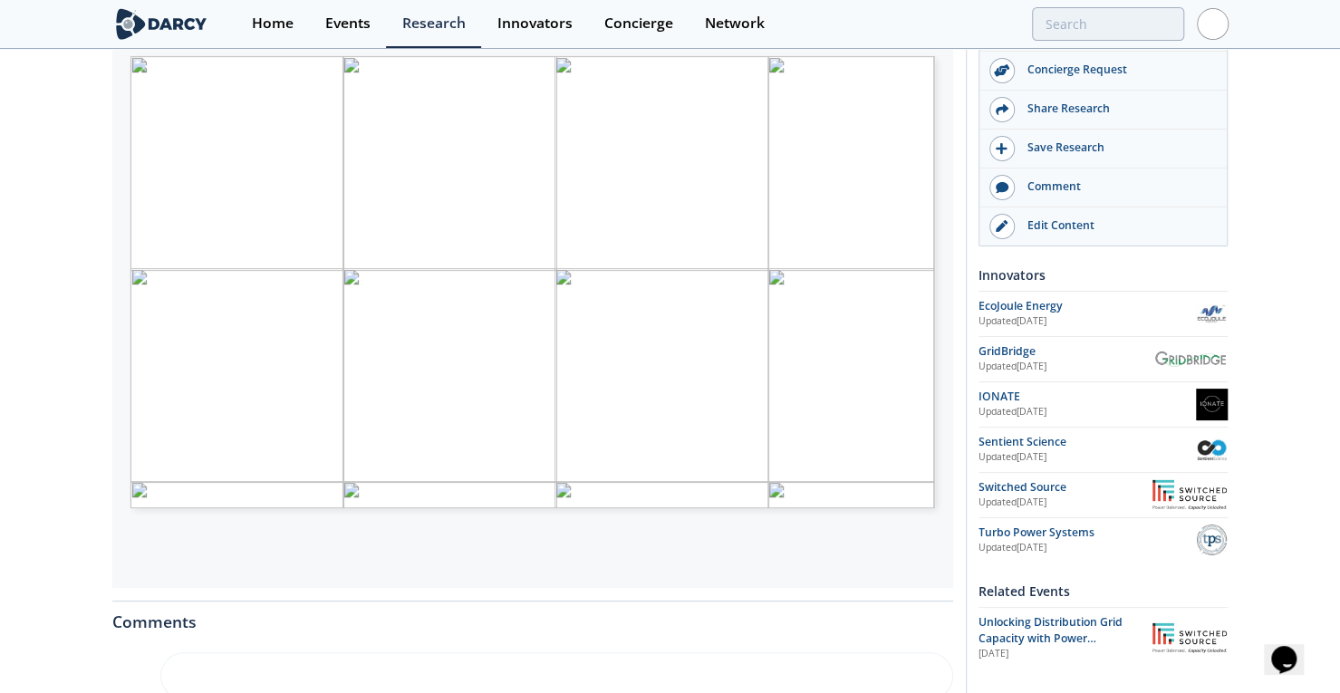
scroll to position [531, 0]
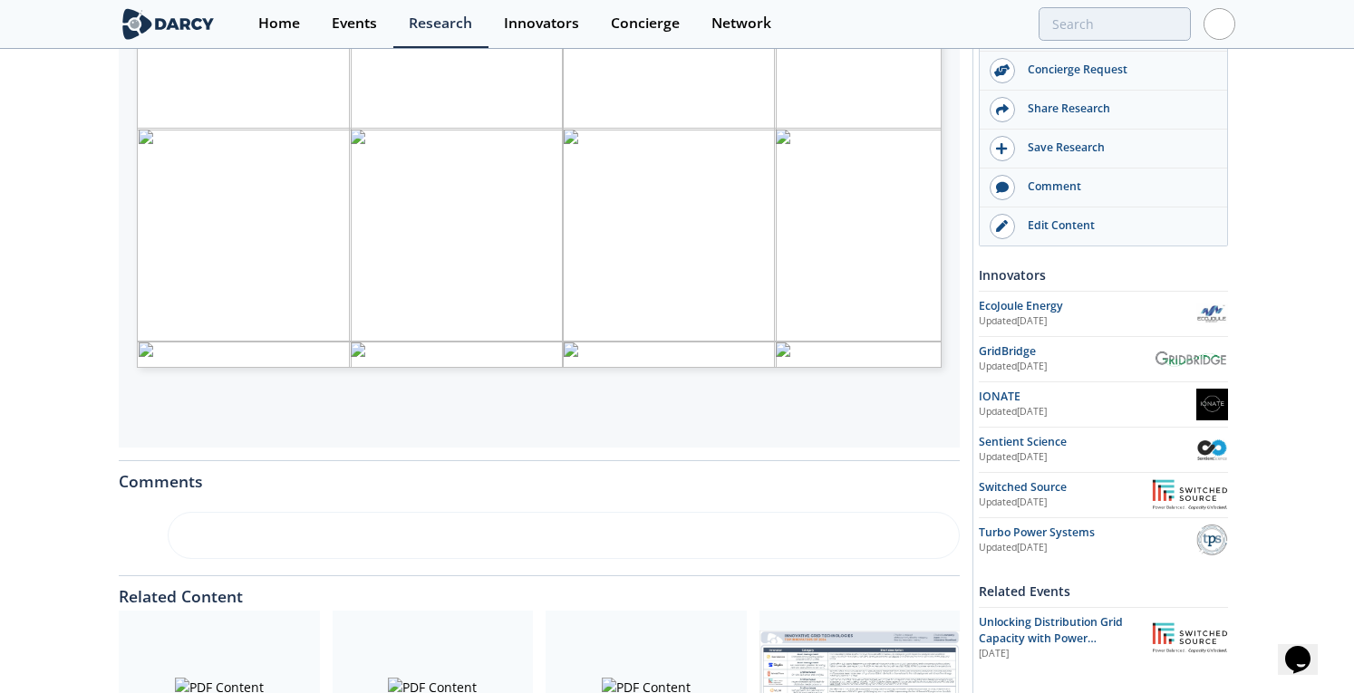
click at [198, 354] on span "LBL" at bounding box center [199, 354] width 16 height 6
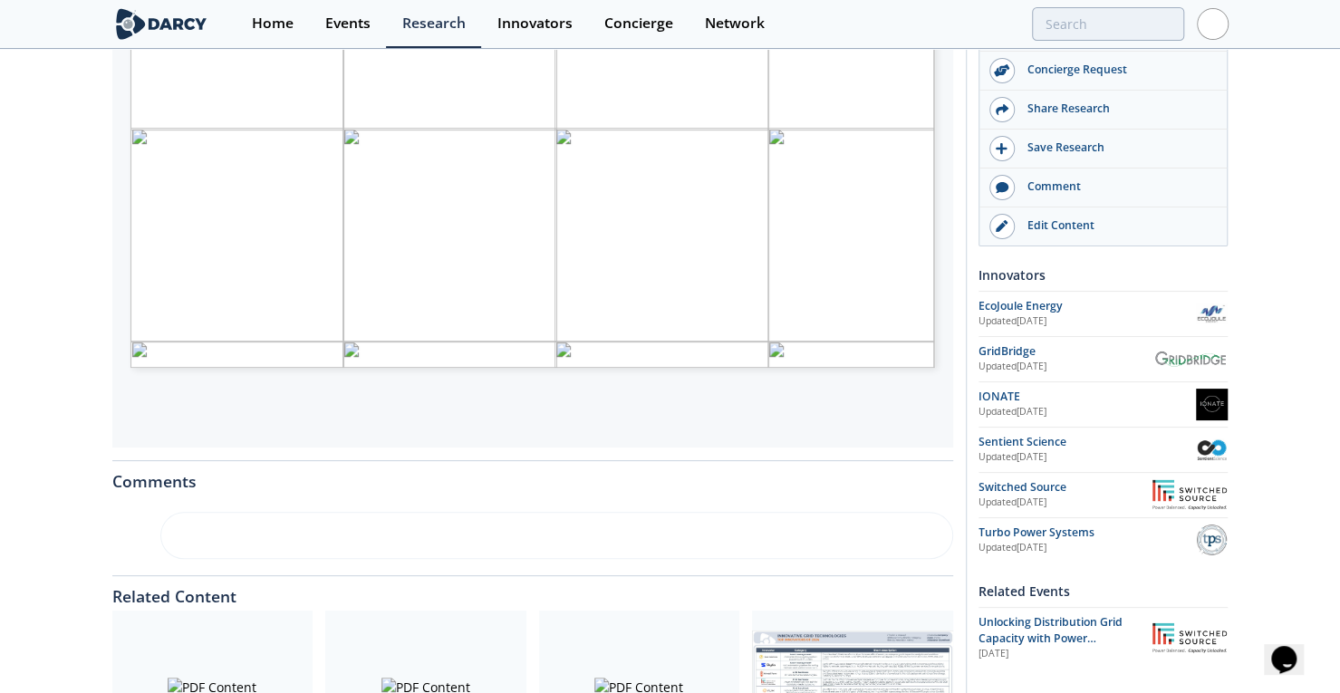
drag, startPoint x: 124, startPoint y: 357, endPoint x: 65, endPoint y: 247, distance: 124.5
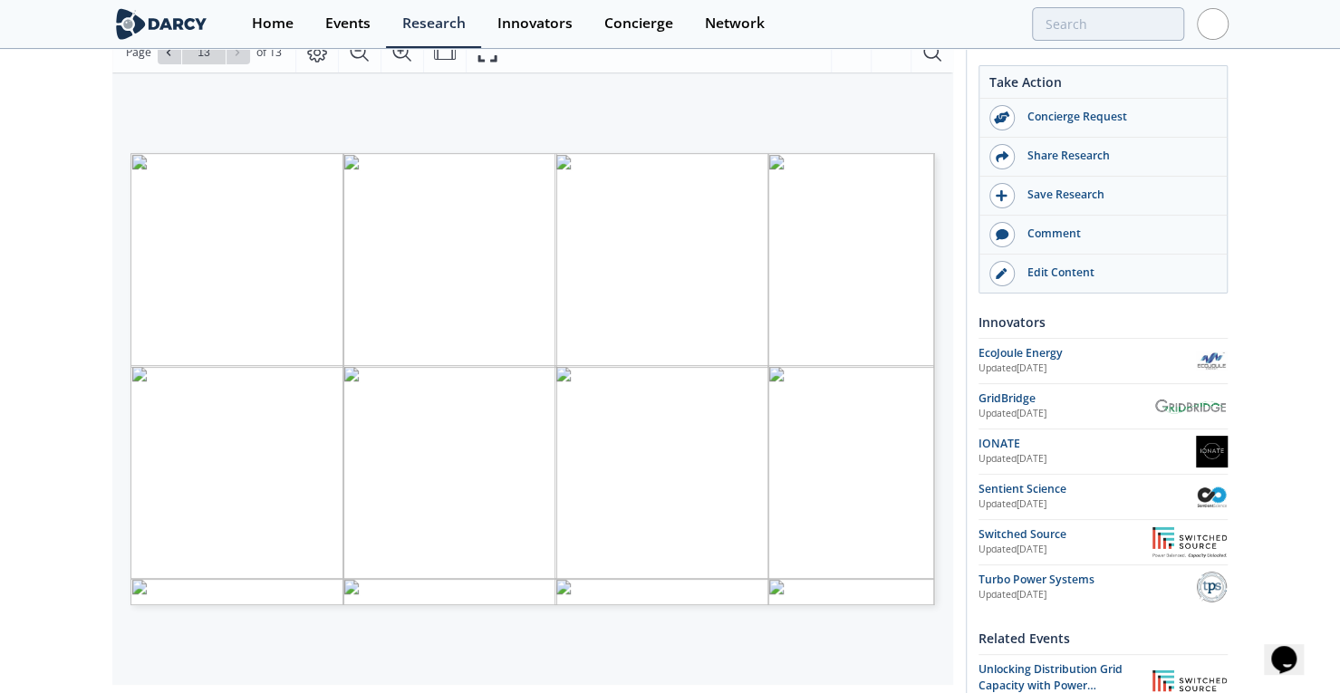
drag, startPoint x: 69, startPoint y: 236, endPoint x: 82, endPoint y: 117, distance: 119.5
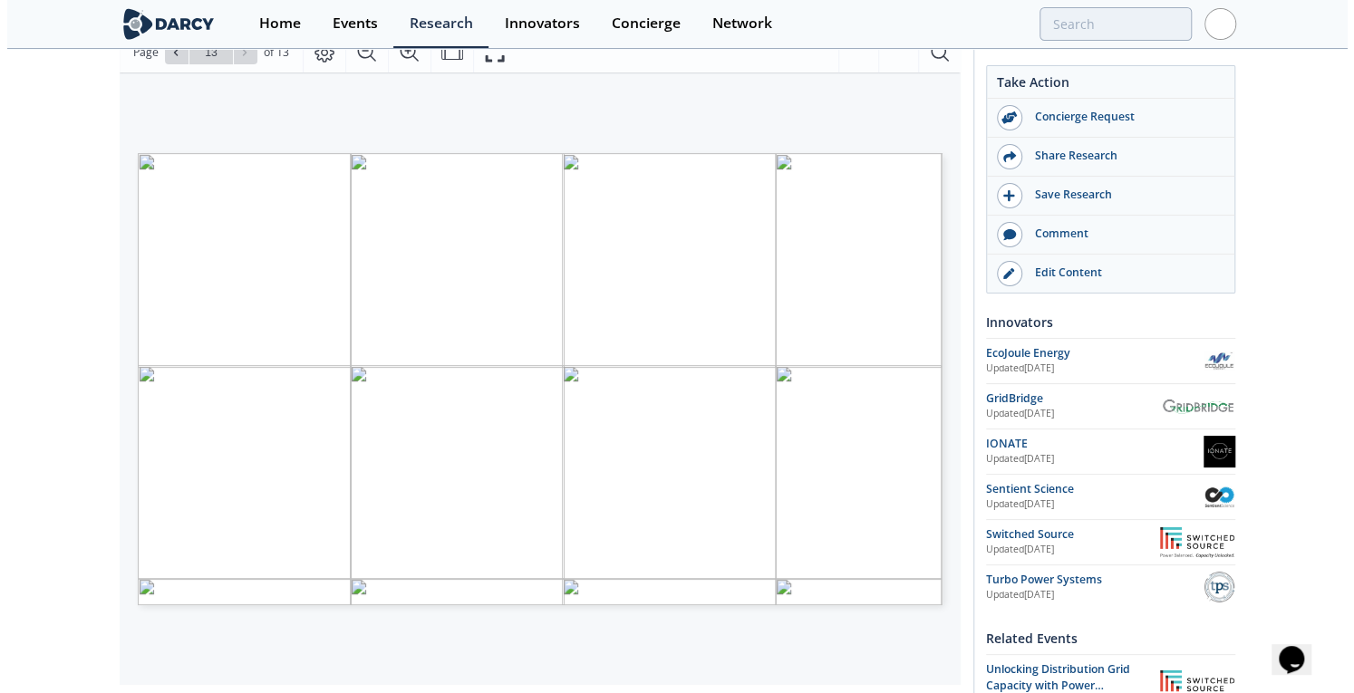
scroll to position [231, 0]
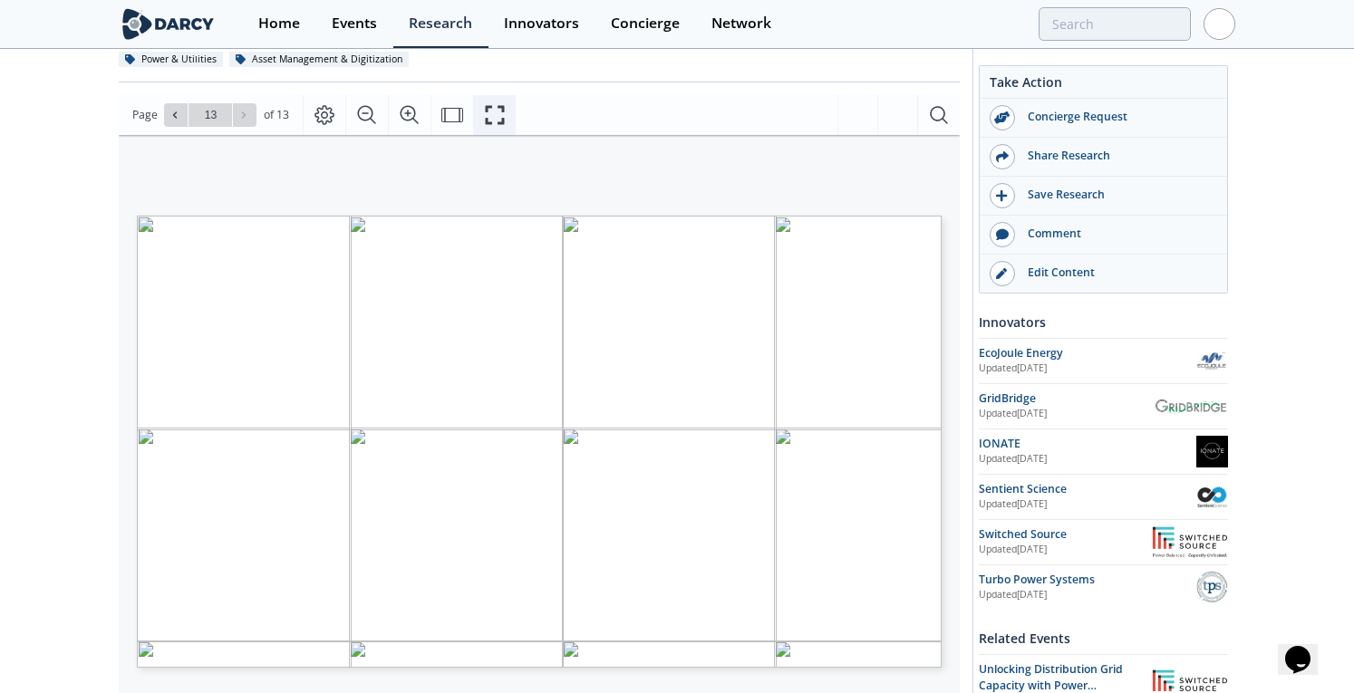
click at [502, 107] on button "Fullscreen" at bounding box center [494, 115] width 43 height 40
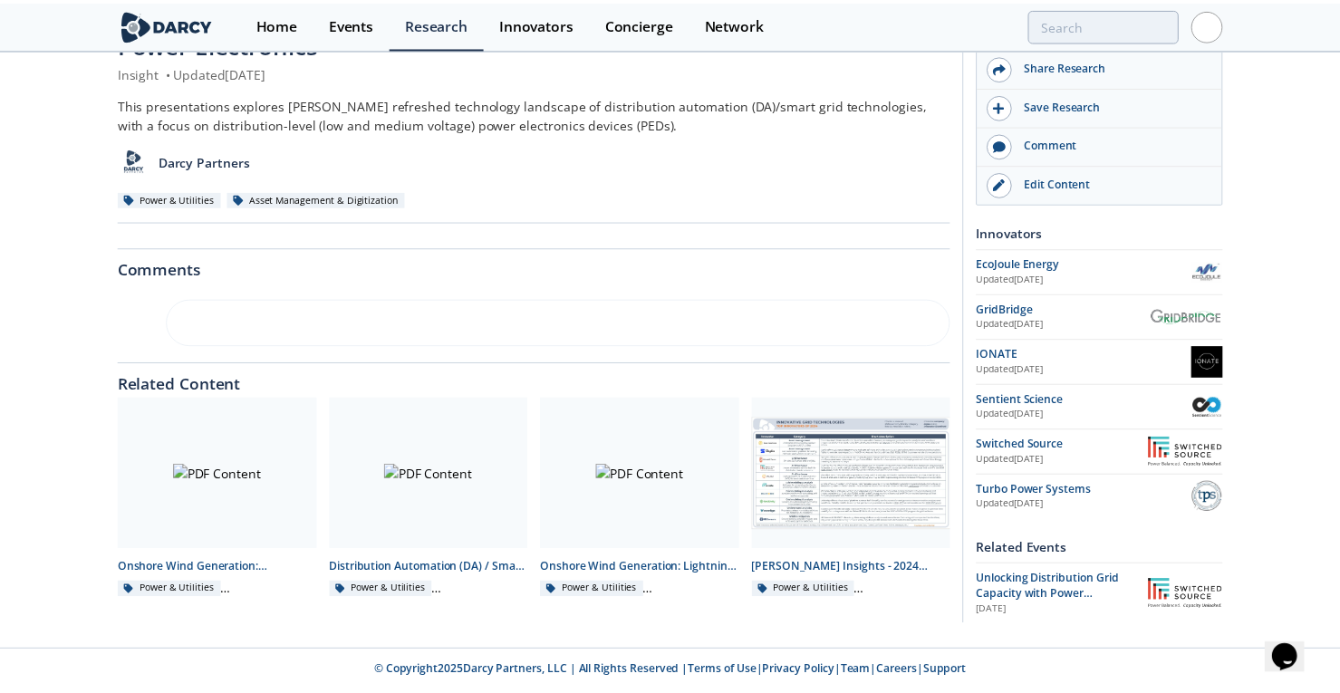
scroll to position [0, 0]
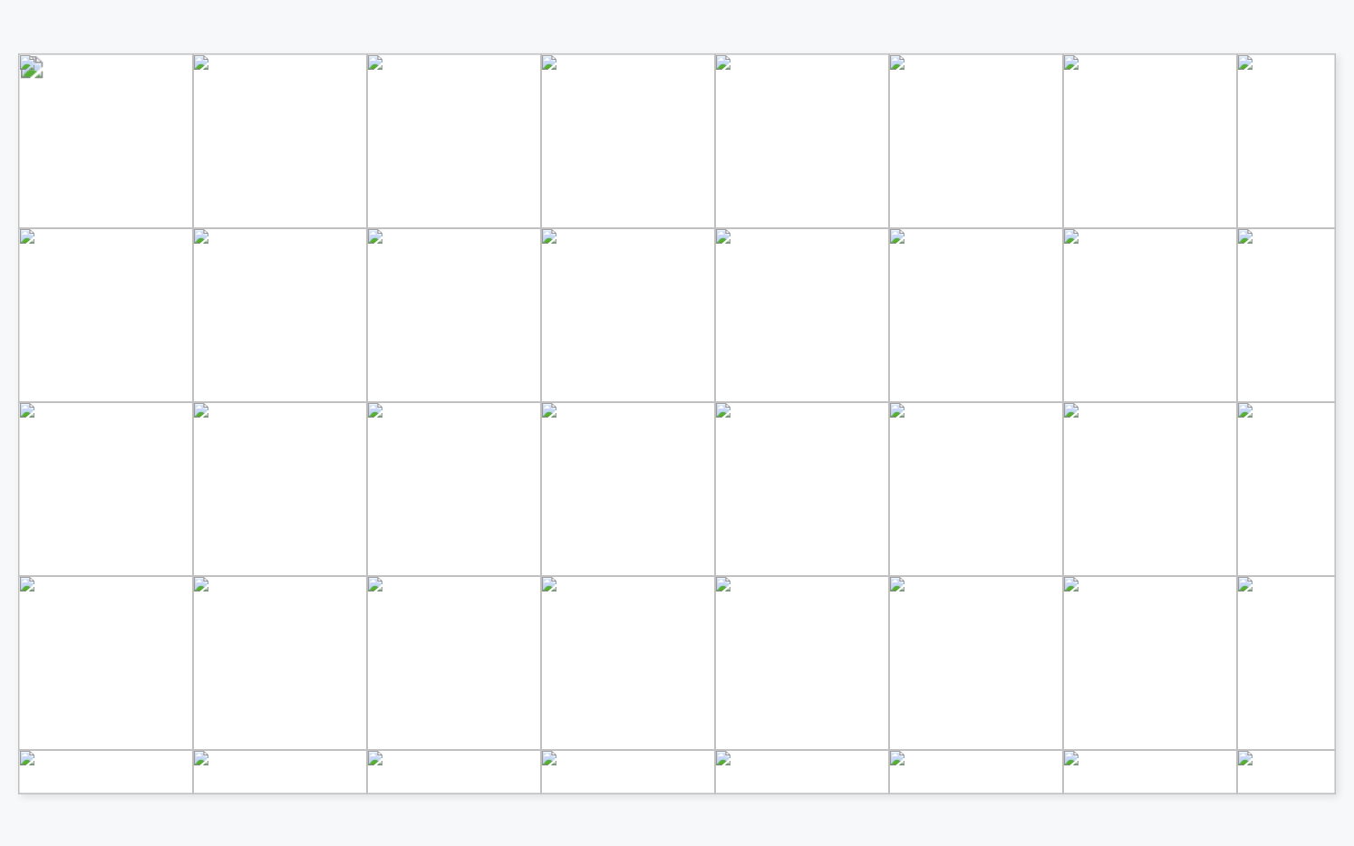
click at [121, 692] on span "LBL" at bounding box center [120, 771] width 26 height 11
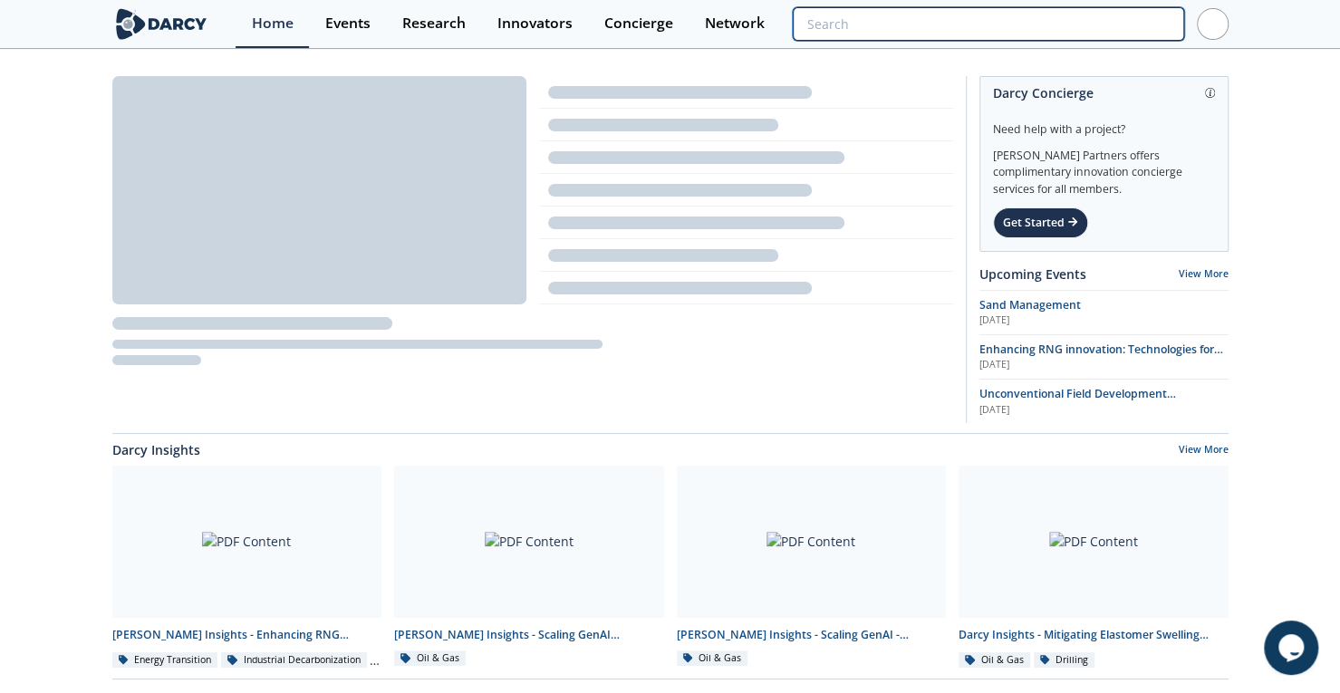
click at [1088, 23] on input "search" at bounding box center [988, 24] width 391 height 34
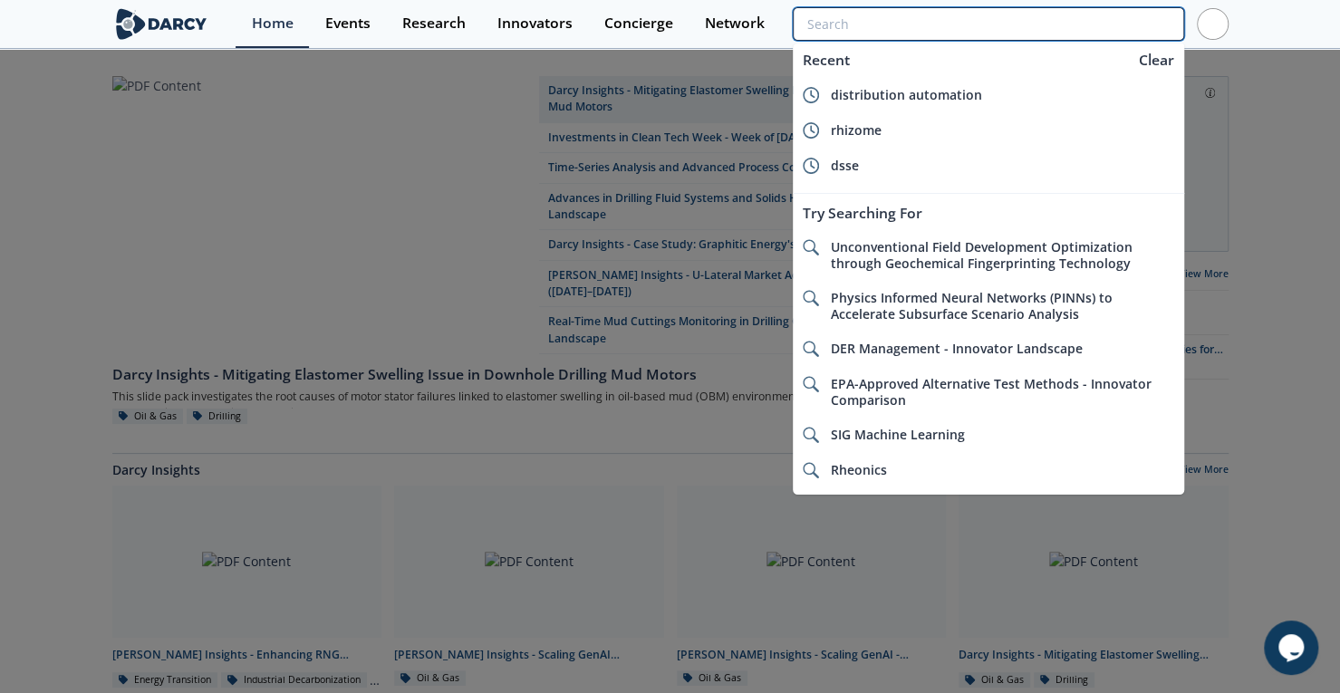
type input "o"
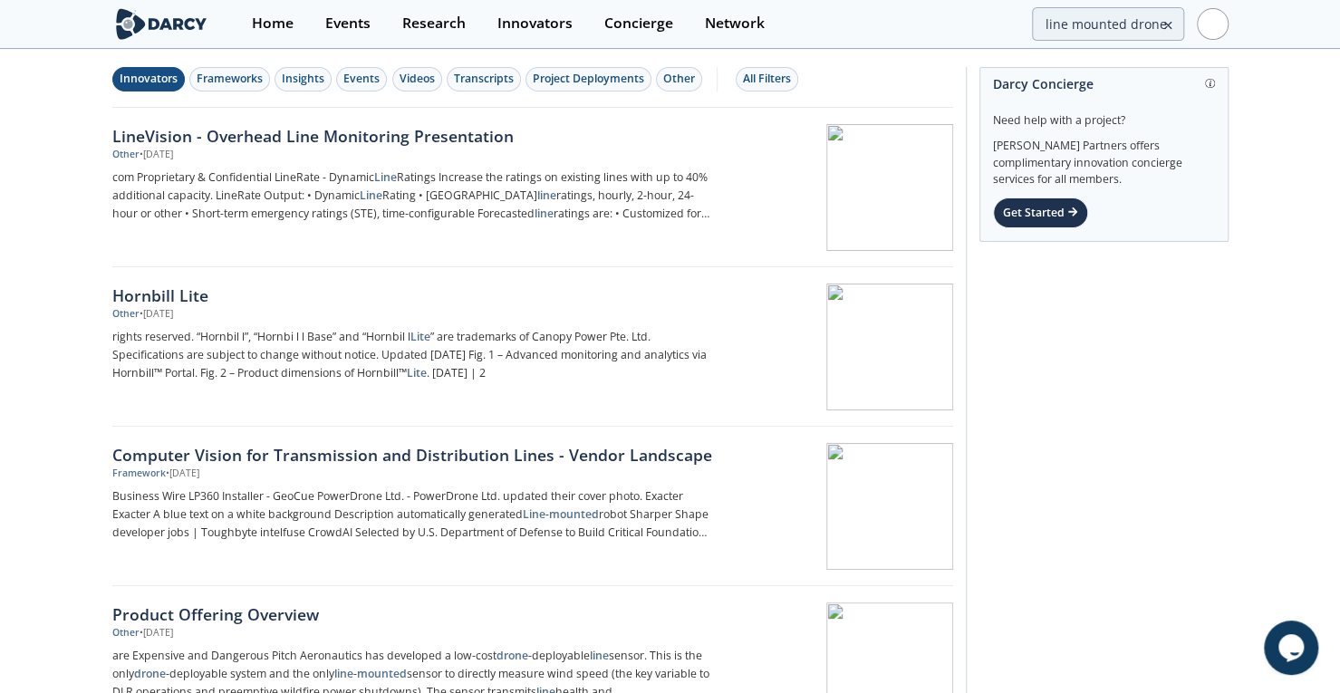
click at [176, 83] on div "Innovators" at bounding box center [149, 79] width 58 height 16
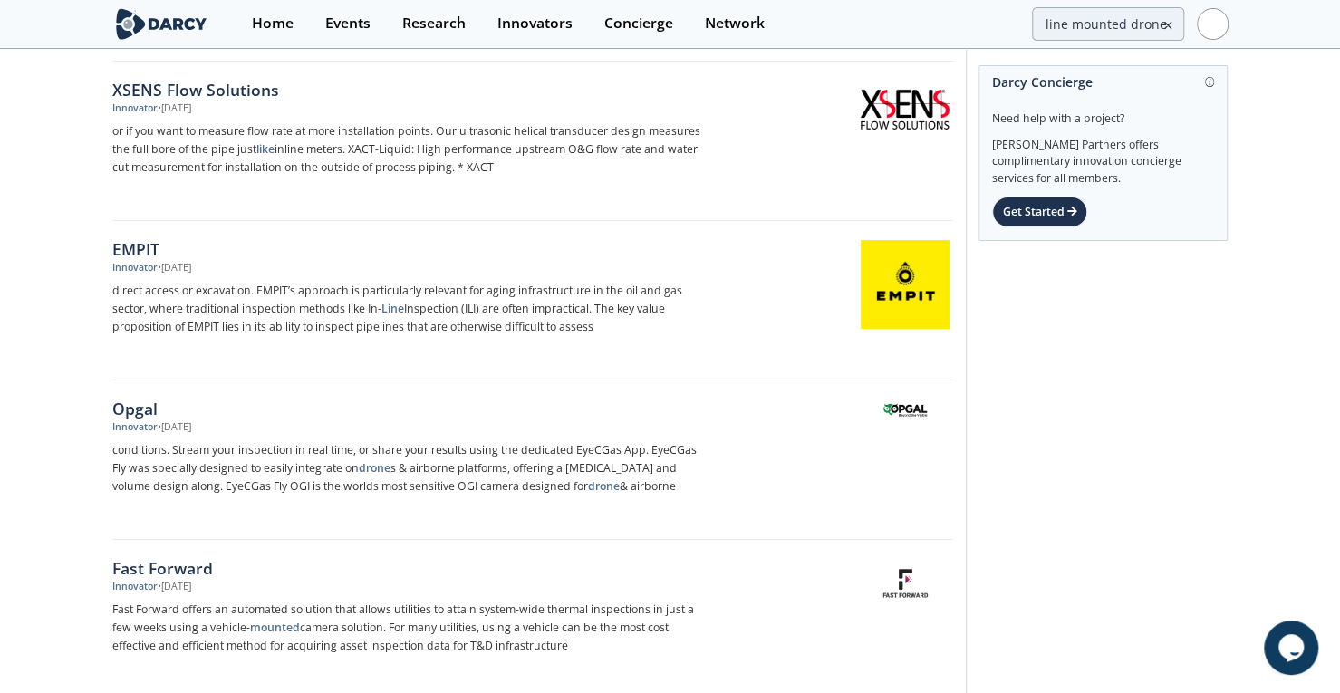
scroll to position [118, 0]
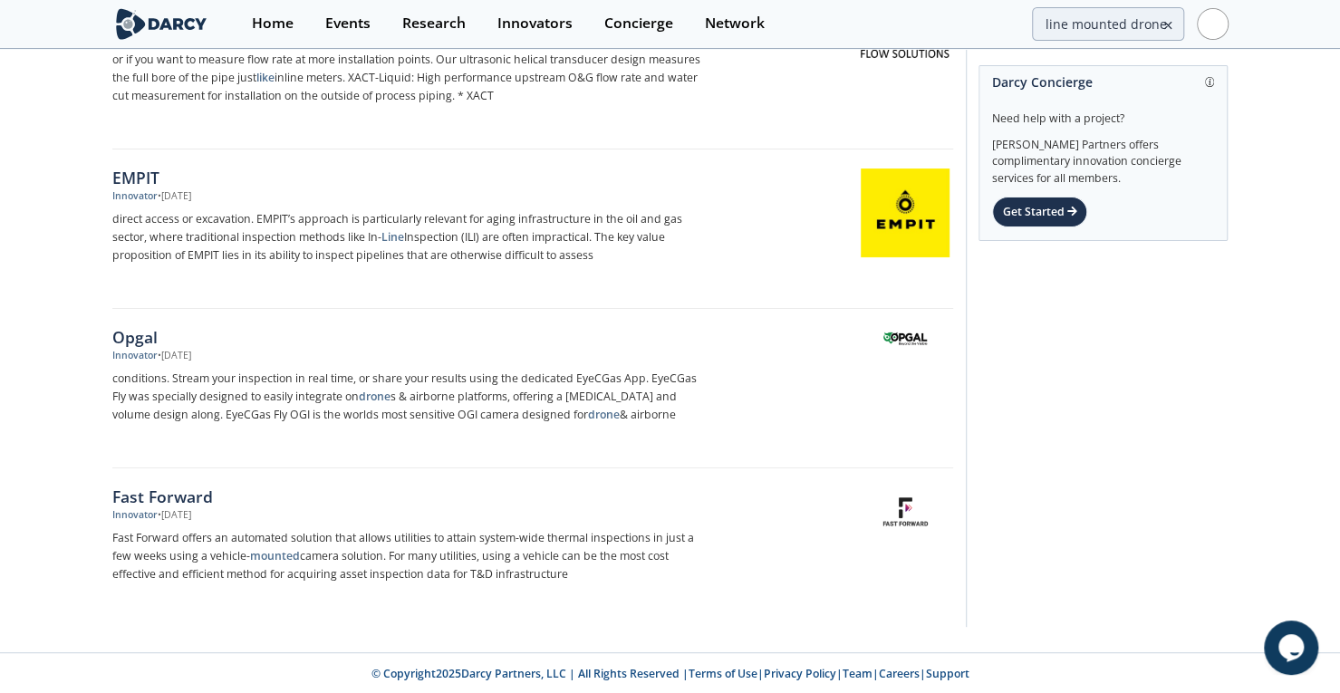
drag, startPoint x: 69, startPoint y: 294, endPoint x: 80, endPoint y: 468, distance: 173.4
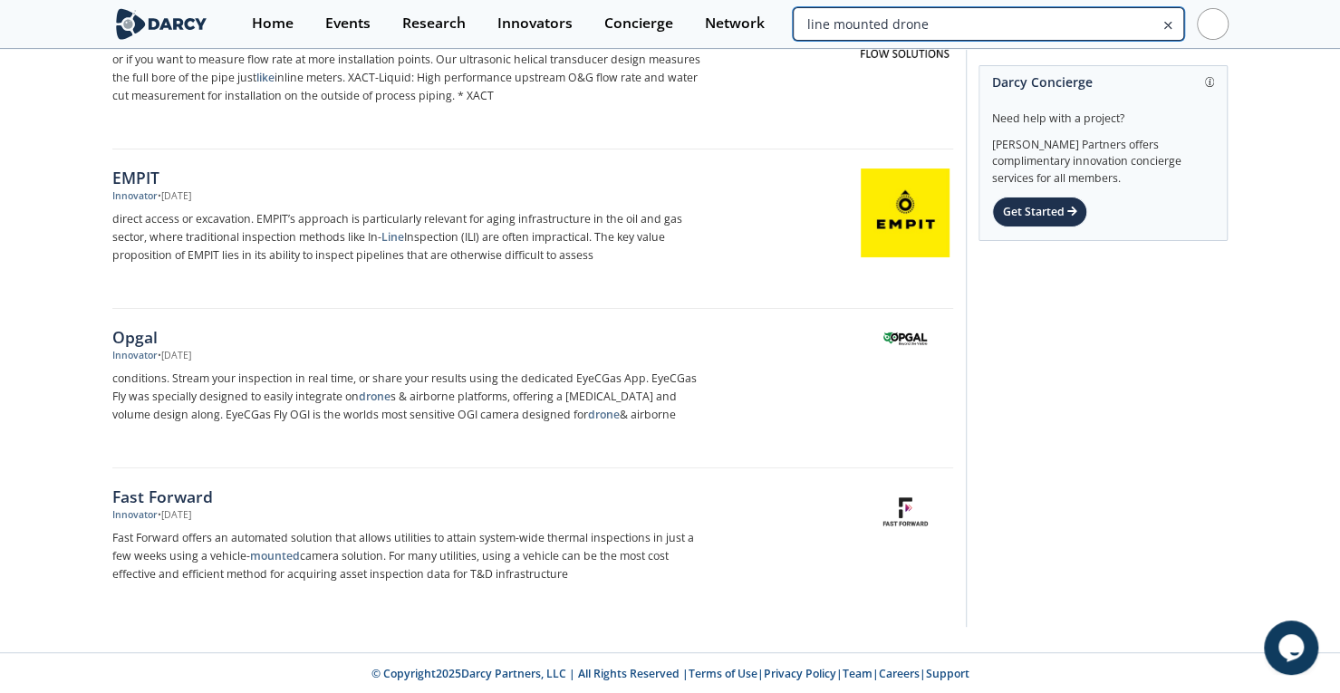
click at [1128, 18] on input "line mounted drone" at bounding box center [988, 24] width 391 height 34
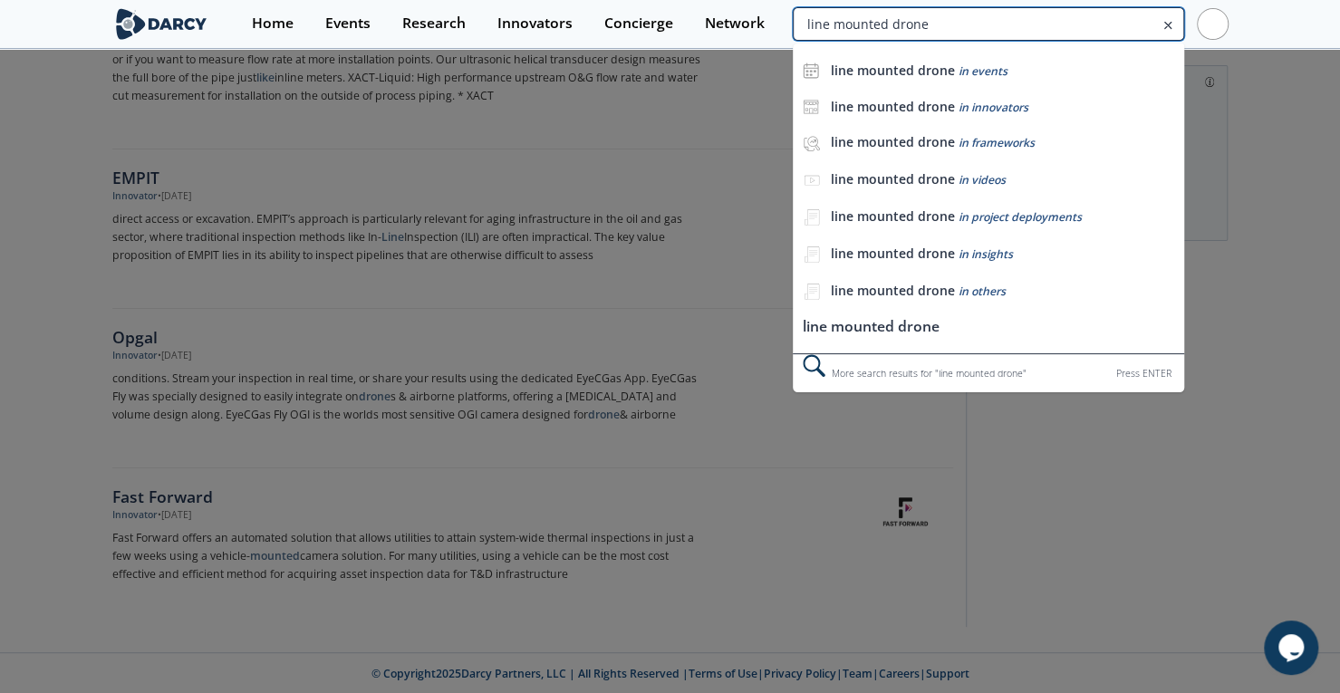
click at [1128, 18] on input "line mounted drone" at bounding box center [988, 24] width 391 height 34
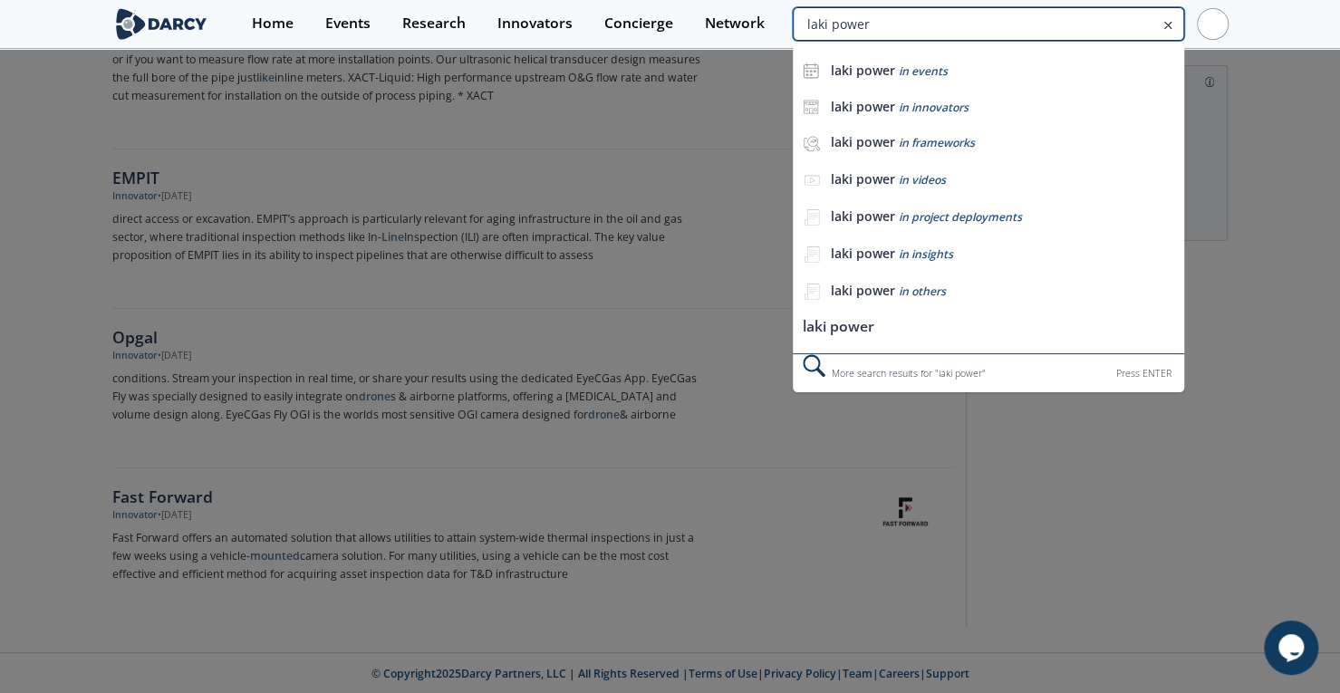
type input "laki power"
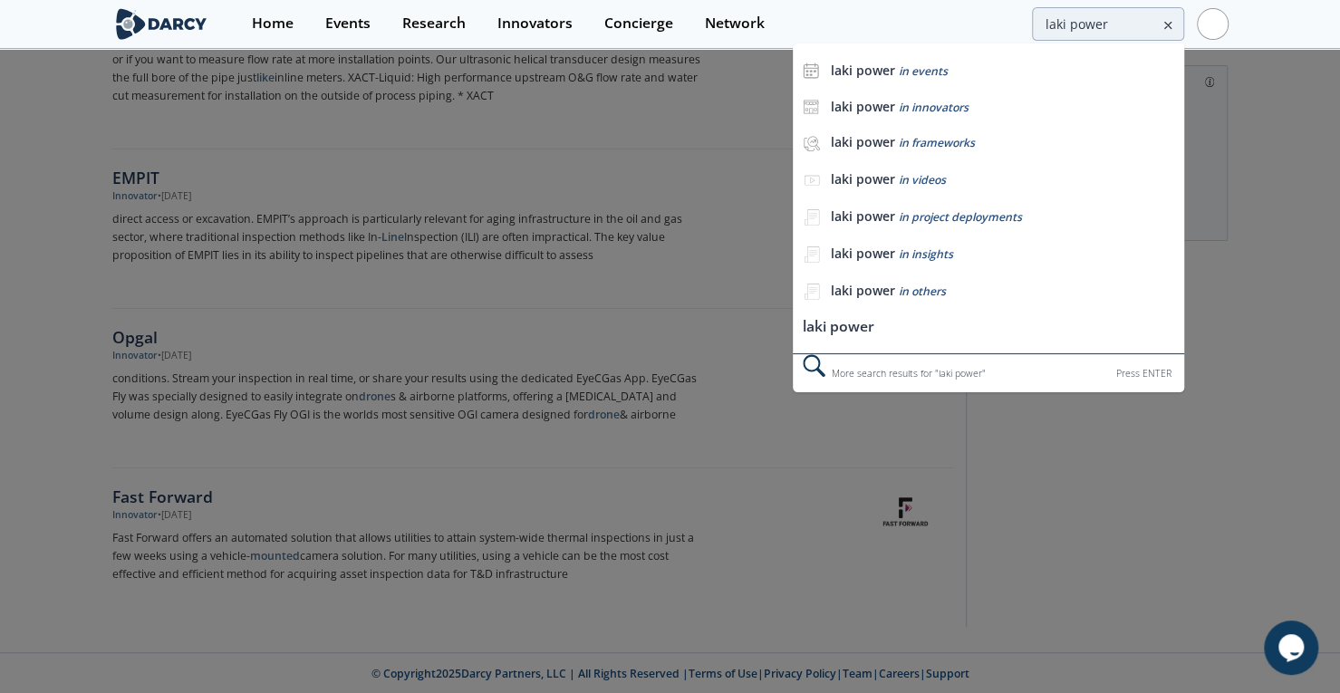
scroll to position [0, 0]
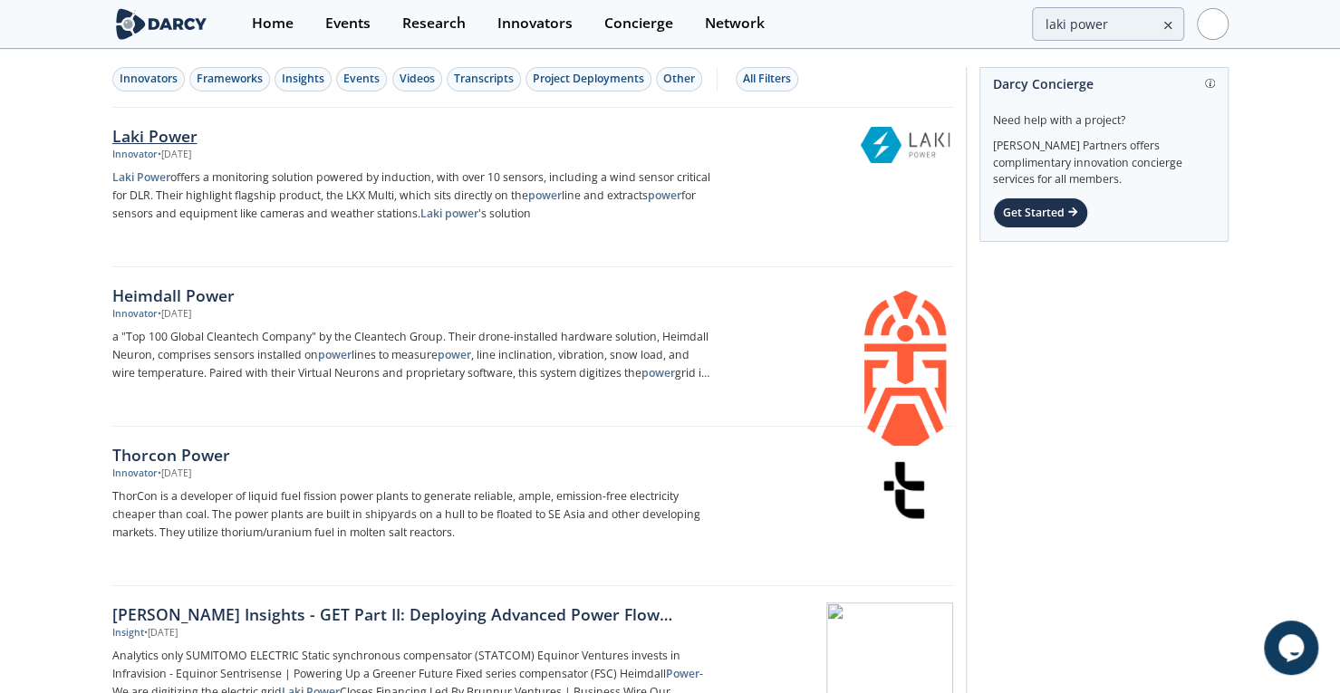
click at [166, 130] on div "Laki Power" at bounding box center [412, 136] width 600 height 24
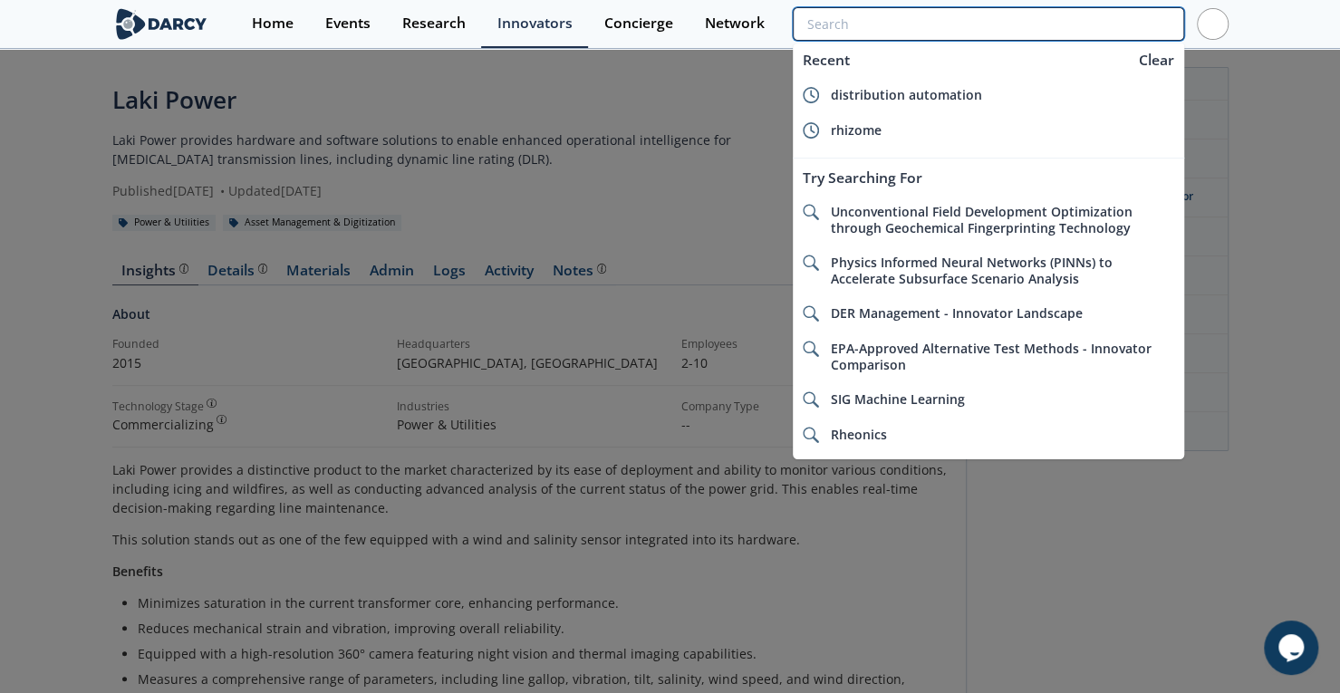
click at [1101, 34] on input "search" at bounding box center [988, 24] width 391 height 34
paste input "Zaphiro"
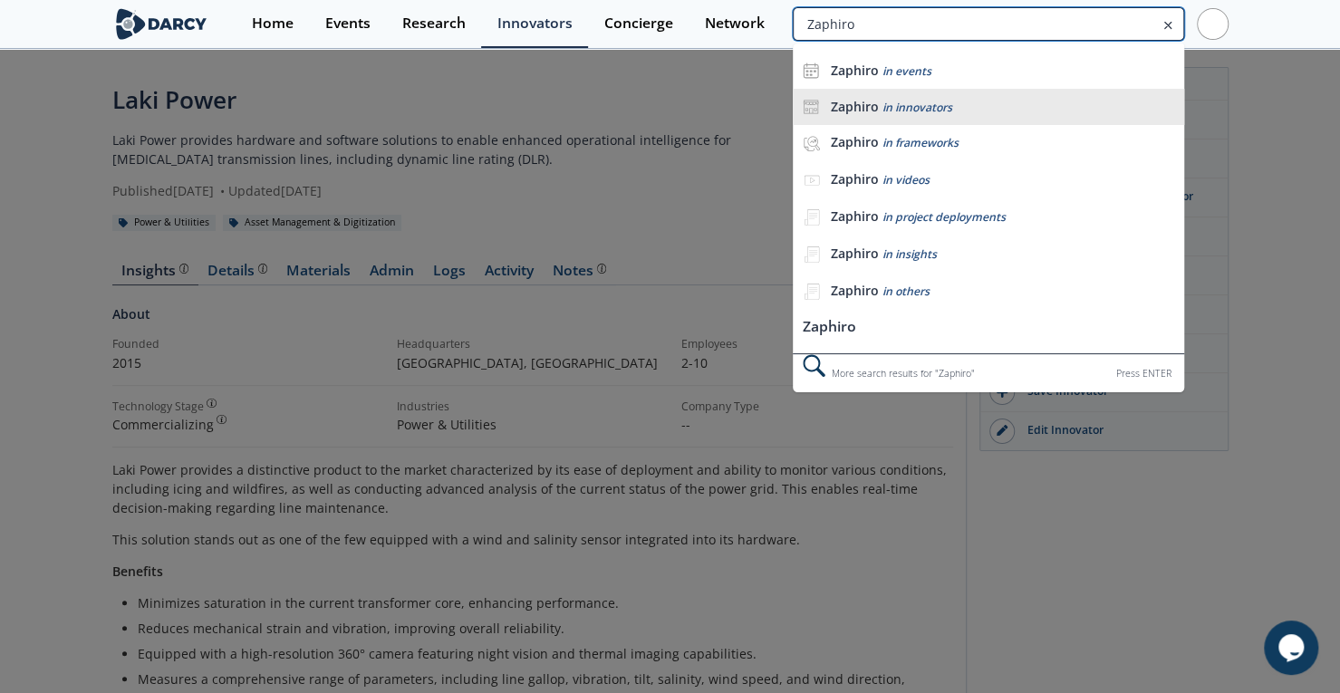
type input "Zaphiro"
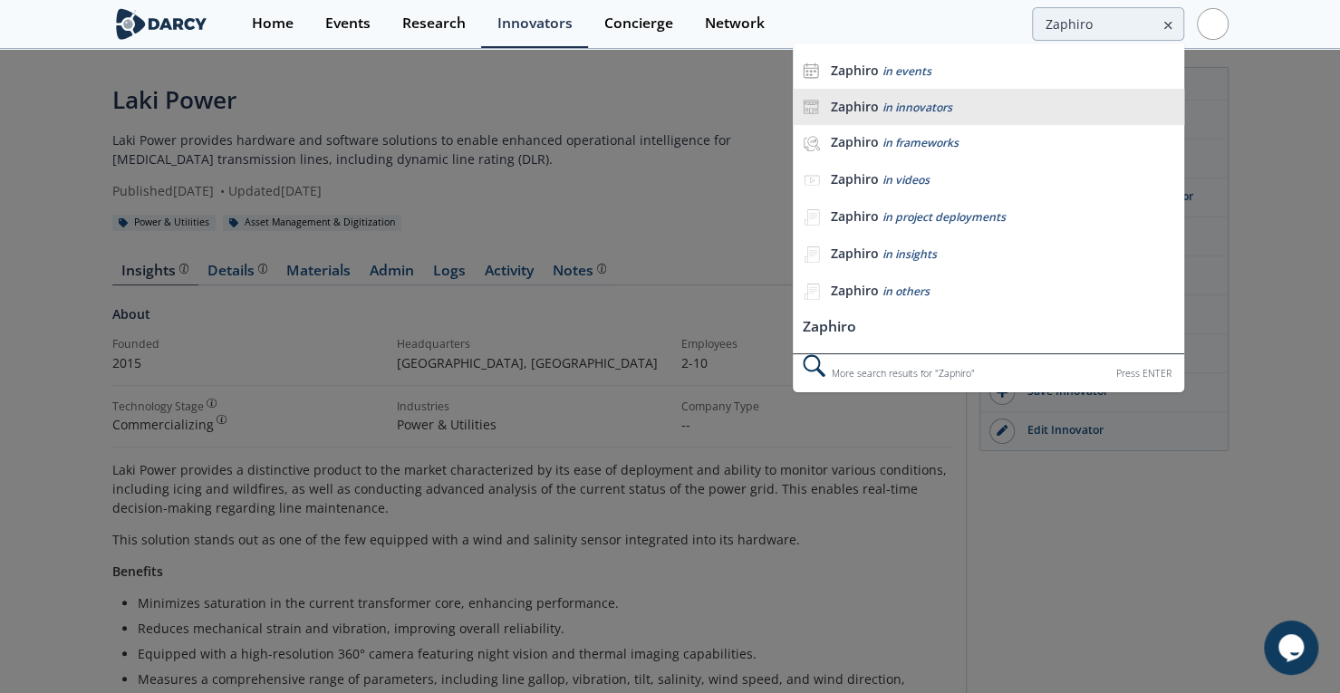
click at [904, 111] on span "in innovators" at bounding box center [917, 107] width 70 height 15
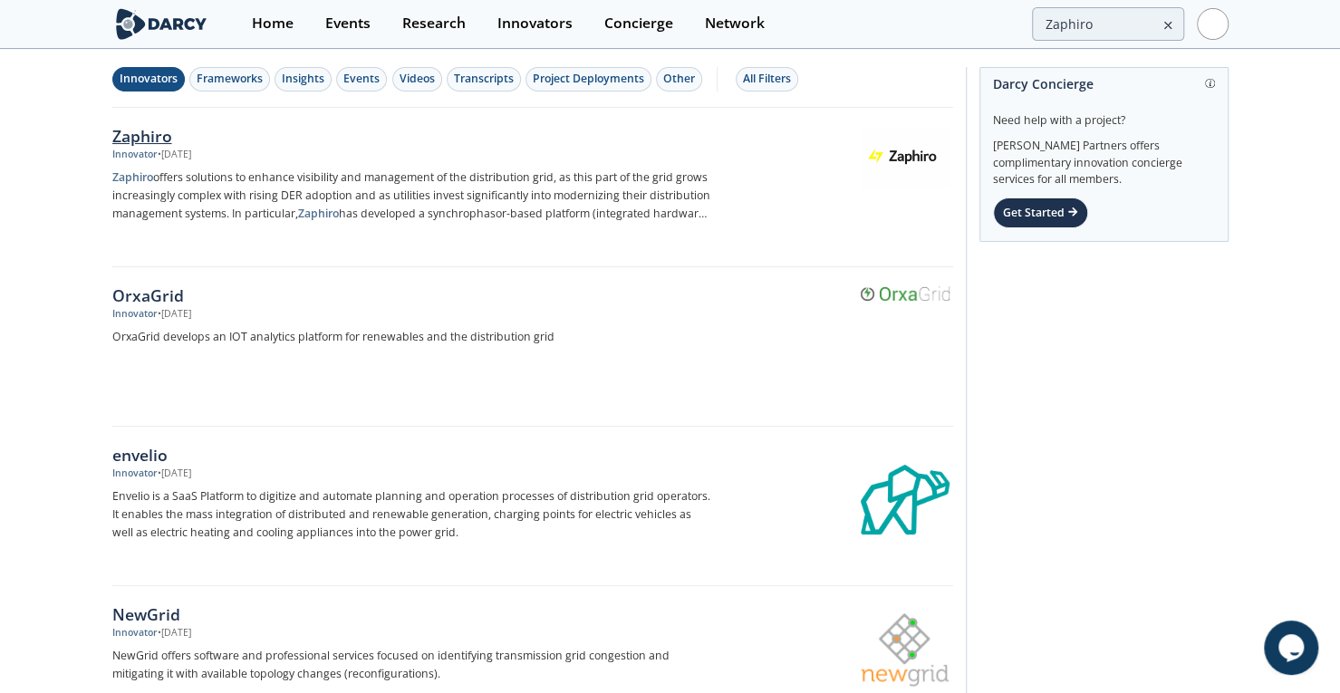
click at [154, 135] on div "Zaphiro" at bounding box center [412, 136] width 600 height 24
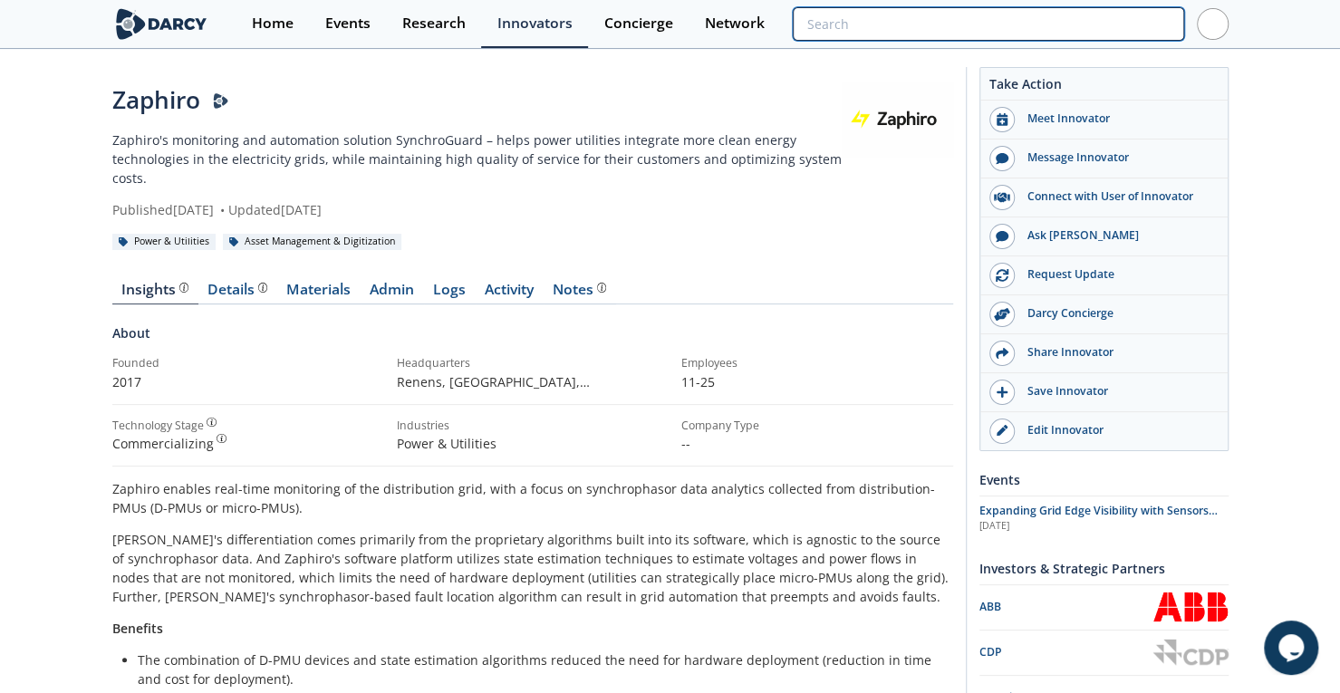
click at [1047, 30] on input "search" at bounding box center [988, 24] width 391 height 34
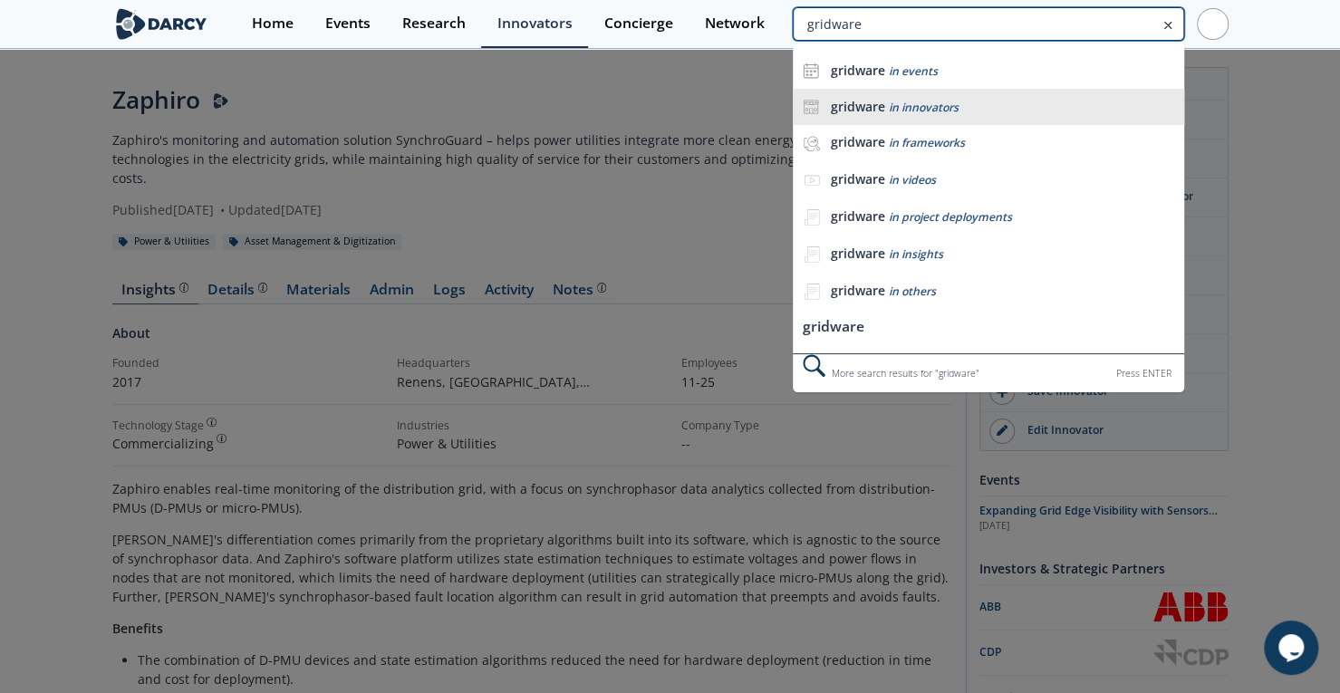
type input "gridware"
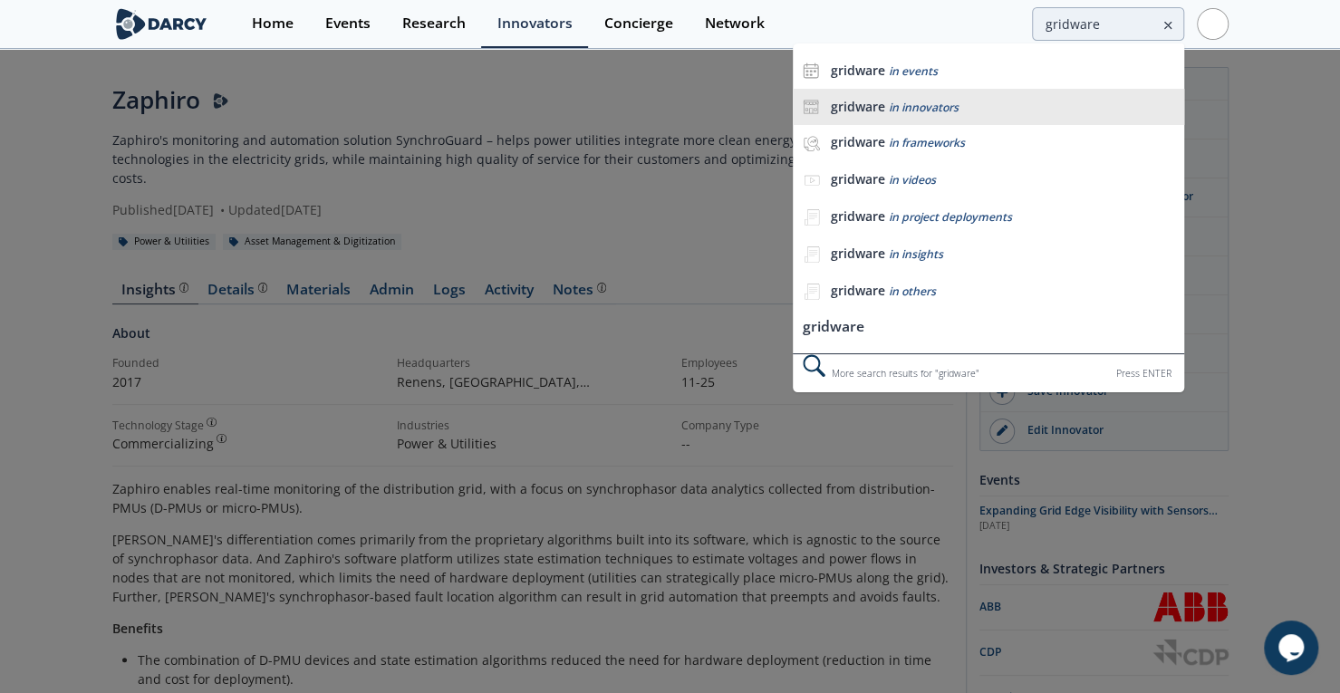
click at [966, 104] on div "gridware in innovators" at bounding box center [1002, 107] width 344 height 17
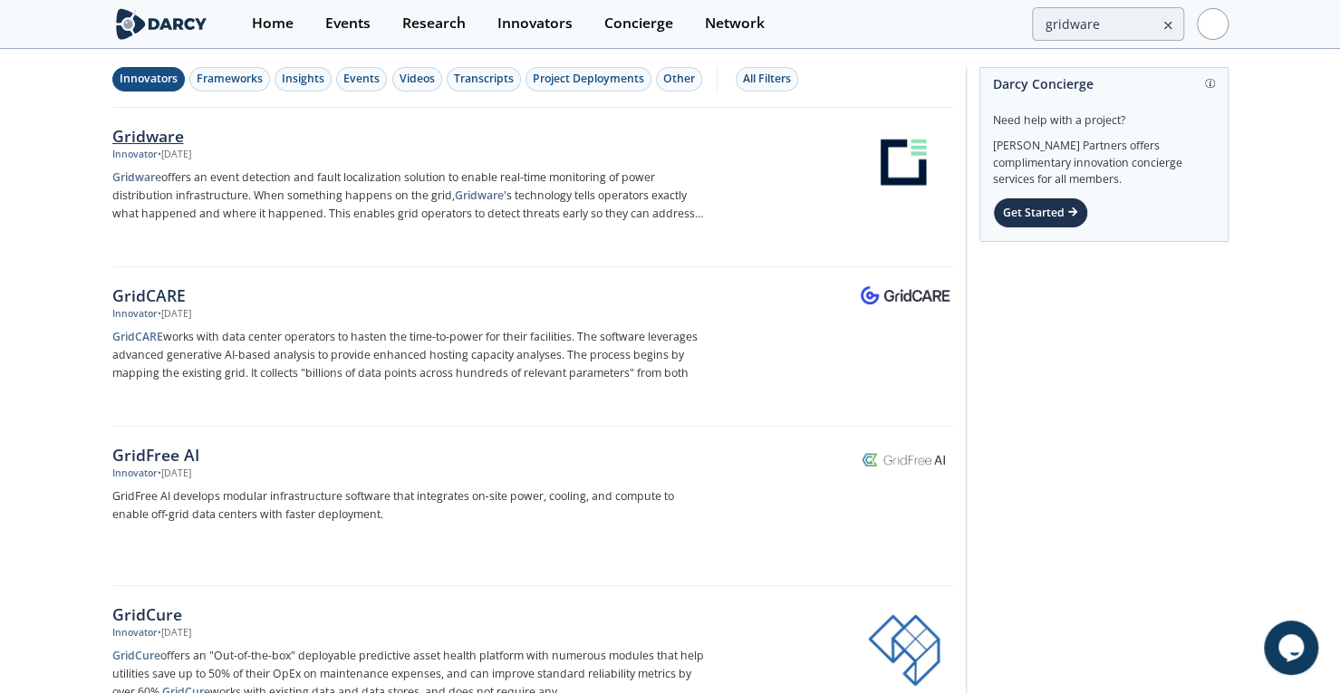
click at [143, 140] on div "Gridware" at bounding box center [412, 136] width 600 height 24
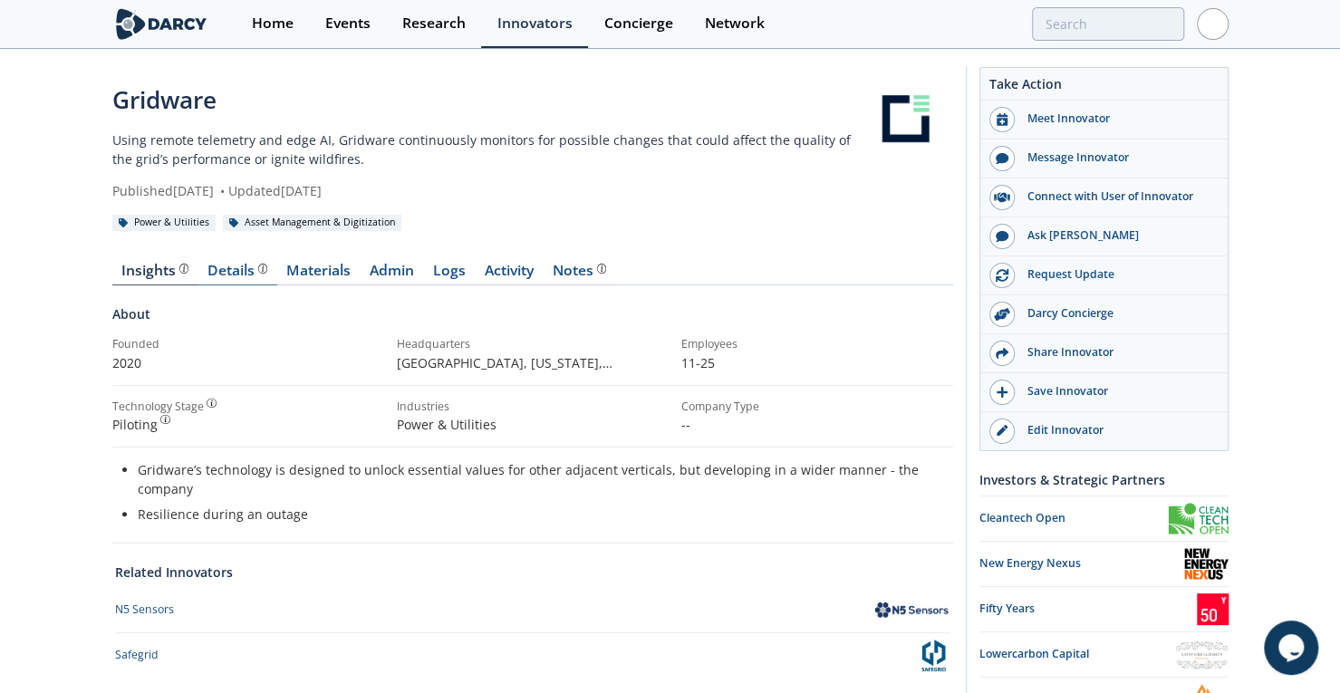
click at [227, 273] on div "Details" at bounding box center [237, 271] width 60 height 14
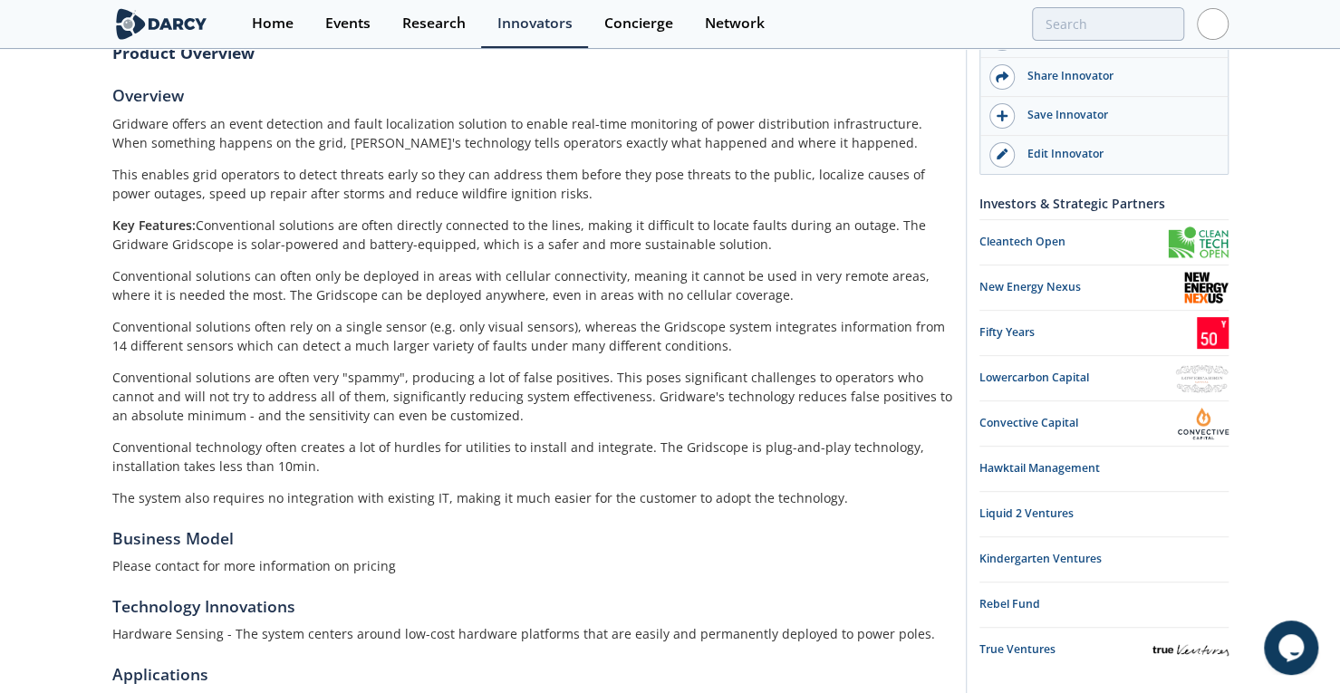
drag, startPoint x: 361, startPoint y: 410, endPoint x: 361, endPoint y: 445, distance: 35.3
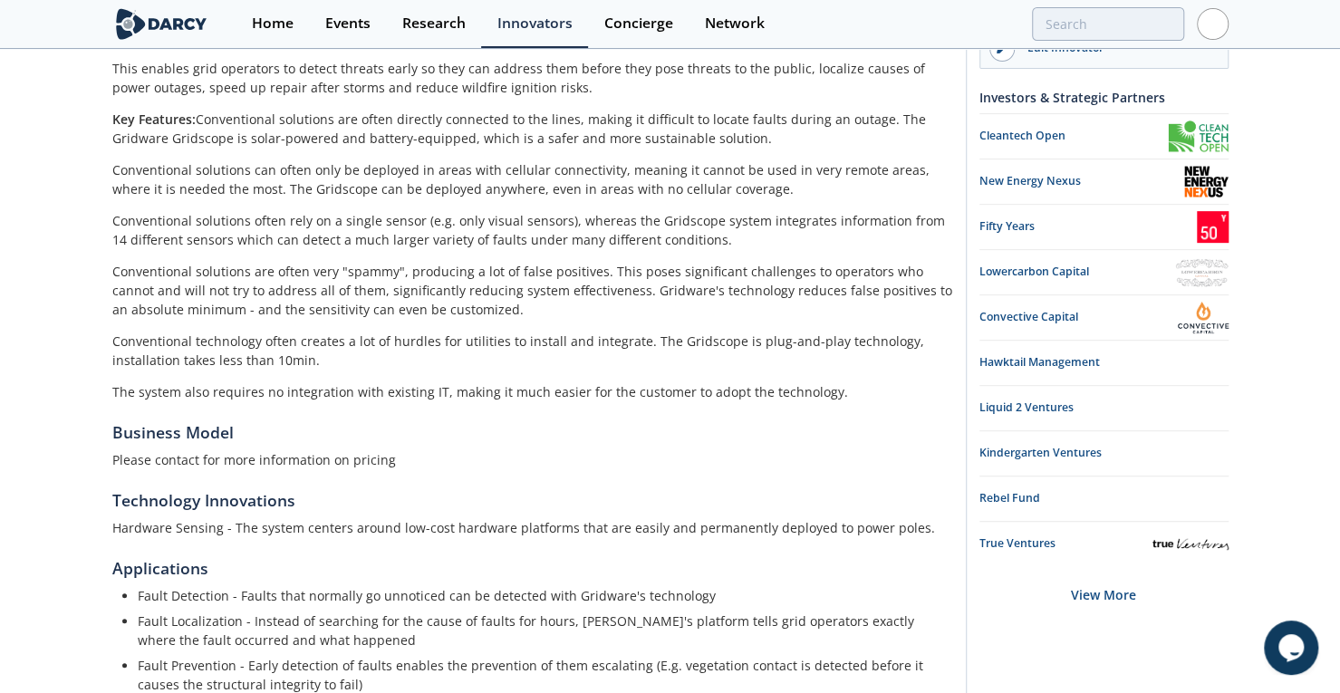
drag, startPoint x: 364, startPoint y: 352, endPoint x: 369, endPoint y: 466, distance: 113.3
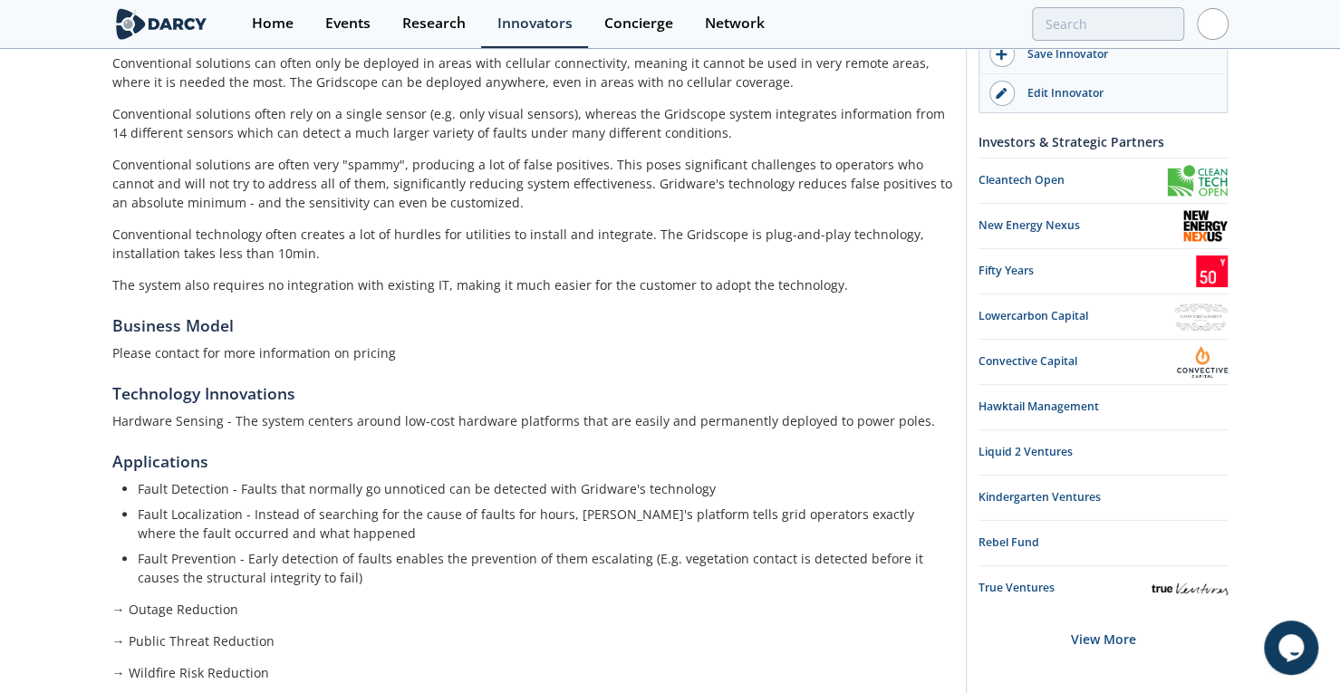
scroll to position [603, 0]
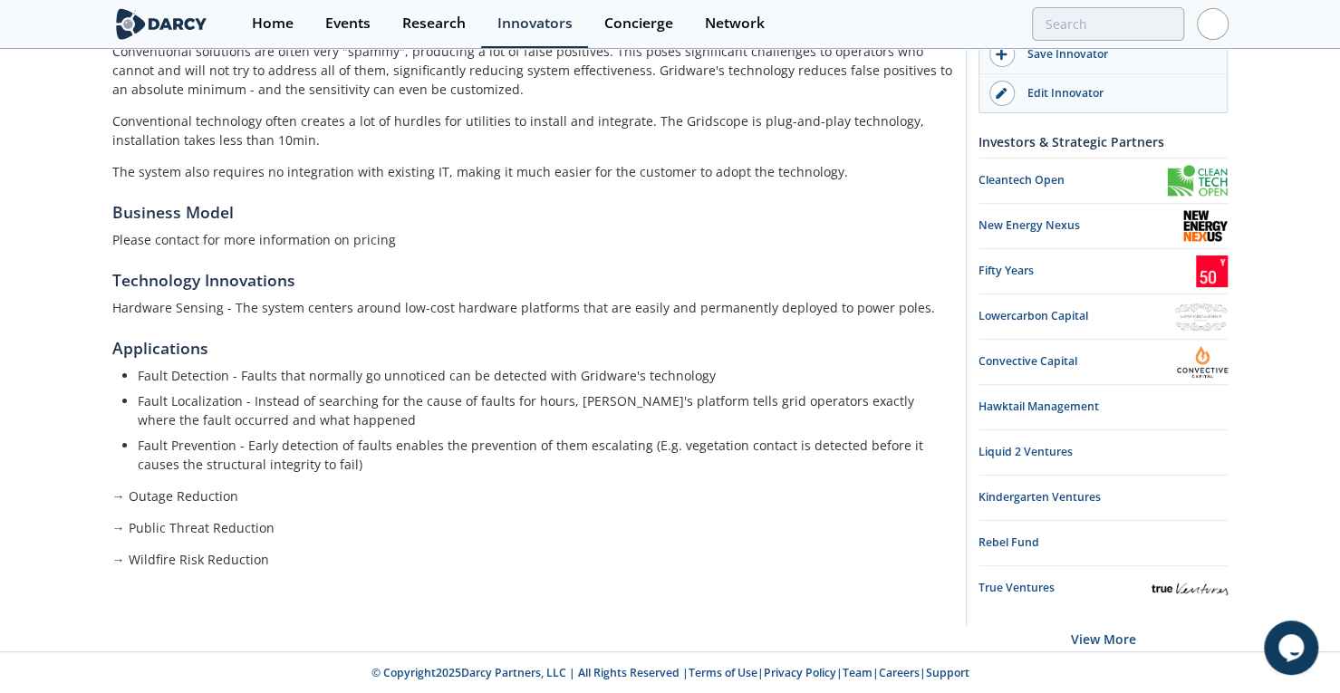
drag, startPoint x: 217, startPoint y: 260, endPoint x: 241, endPoint y: 390, distance: 131.9
